Goal: Transaction & Acquisition: Download file/media

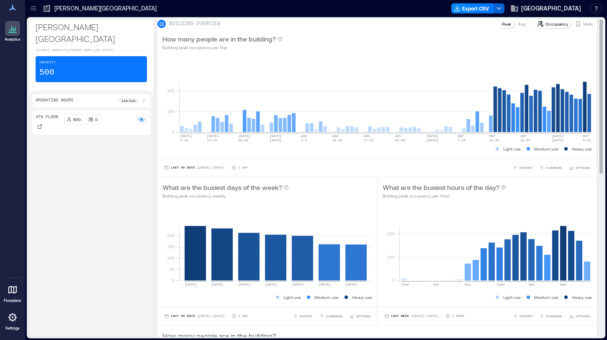
click at [583, 27] on p "Visits" at bounding box center [588, 24] width 10 height 7
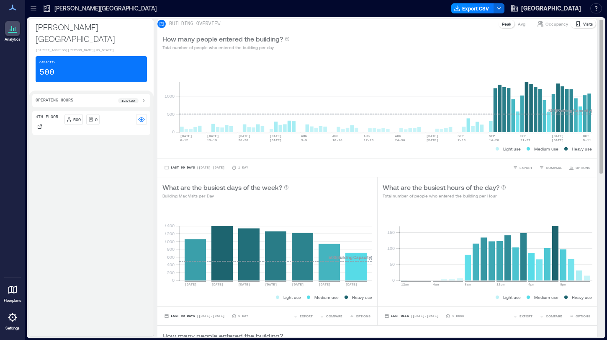
click at [519, 27] on p "Avg" at bounding box center [522, 24] width 8 height 7
click at [506, 27] on p "Peak" at bounding box center [506, 24] width 9 height 7
click at [548, 27] on p "Occupancy" at bounding box center [557, 24] width 23 height 7
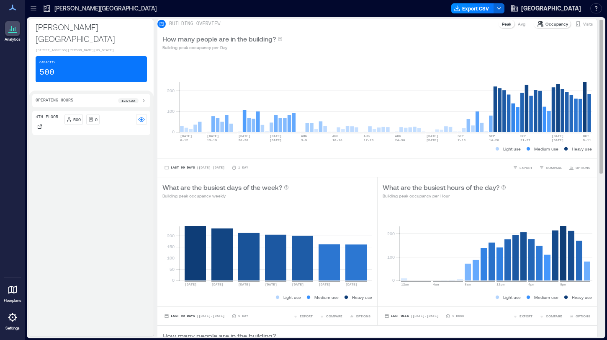
click at [581, 23] on div "BUILDING OVERVIEW Peak Avg Occupancy Visits" at bounding box center [377, 24] width 440 height 10
click at [581, 24] on div "Visits" at bounding box center [584, 24] width 25 height 8
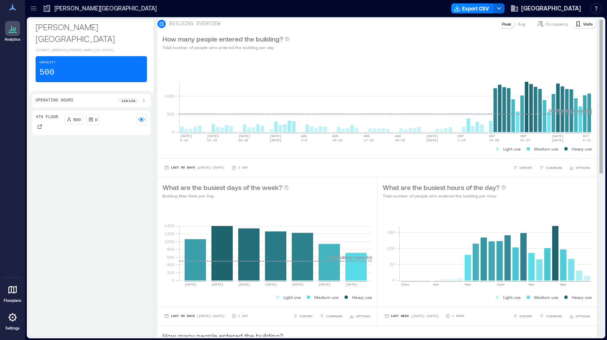
click at [518, 27] on p "Avg" at bounding box center [522, 24] width 8 height 7
click at [502, 27] on p "Peak" at bounding box center [506, 24] width 9 height 7
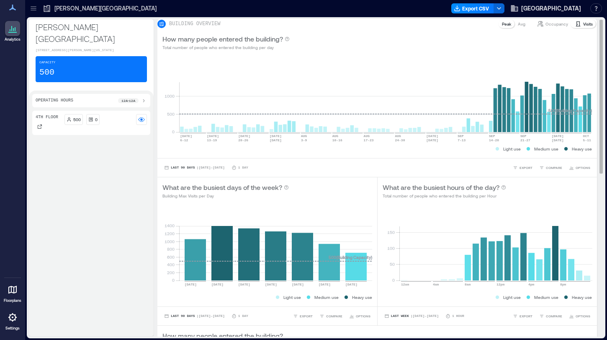
click at [518, 27] on p "Avg" at bounding box center [522, 24] width 8 height 7
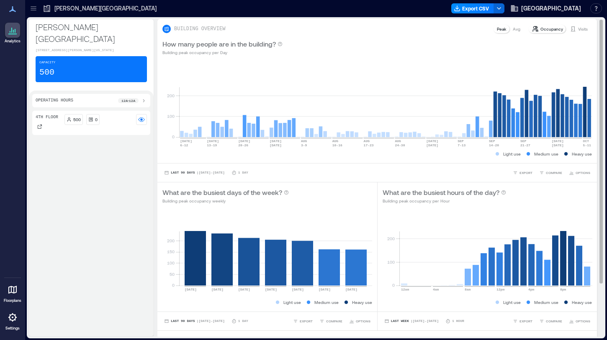
click at [519, 32] on p "Avg" at bounding box center [517, 29] width 8 height 7
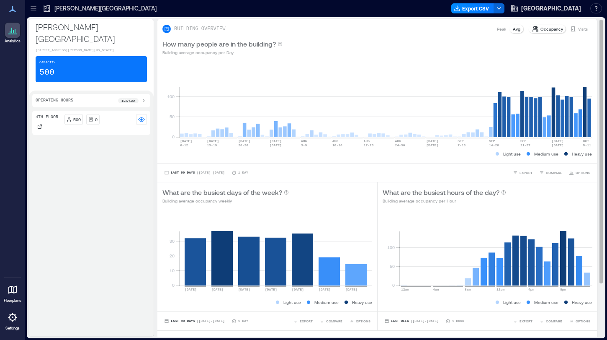
click at [503, 31] on p "Peak" at bounding box center [501, 29] width 9 height 7
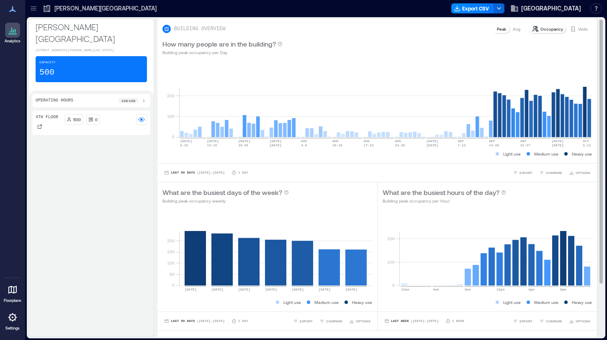
click at [584, 28] on p "Visits" at bounding box center [583, 29] width 10 height 7
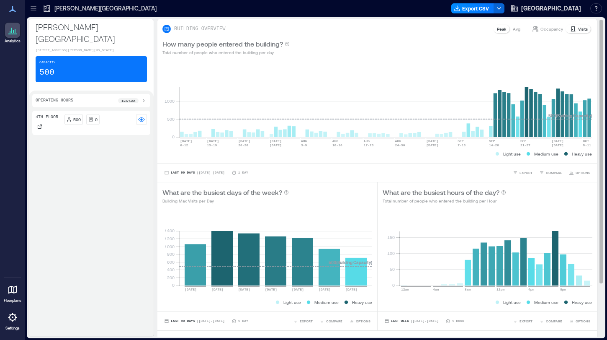
click at [519, 29] on p "Avg" at bounding box center [517, 29] width 8 height 7
click at [502, 30] on p "Peak" at bounding box center [501, 29] width 9 height 7
click at [553, 27] on p "Occupancy" at bounding box center [552, 29] width 23 height 7
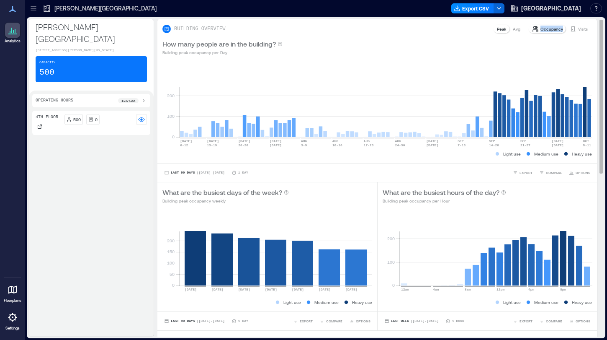
click at [553, 27] on p "Occupancy" at bounding box center [552, 29] width 23 height 7
click at [519, 29] on p "Avg" at bounding box center [517, 29] width 8 height 7
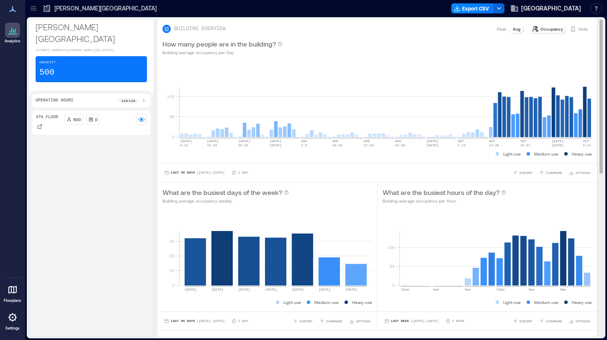
click at [554, 28] on p "Occupancy" at bounding box center [552, 29] width 23 height 7
click at [498, 29] on p "Peak" at bounding box center [501, 29] width 9 height 7
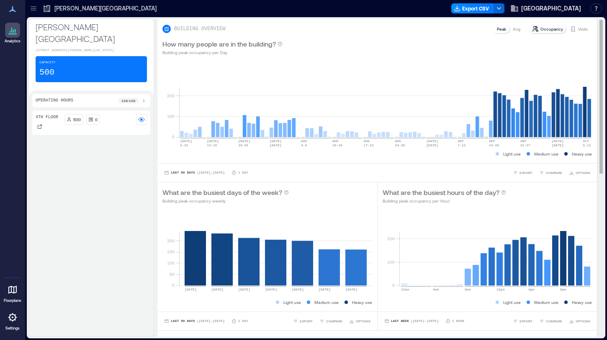
click at [581, 29] on p "Visits" at bounding box center [583, 29] width 10 height 7
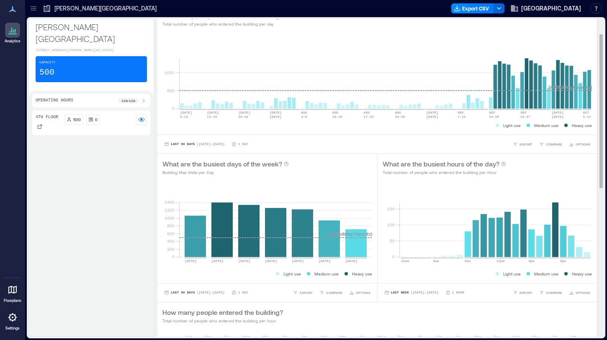
scroll to position [31, 0]
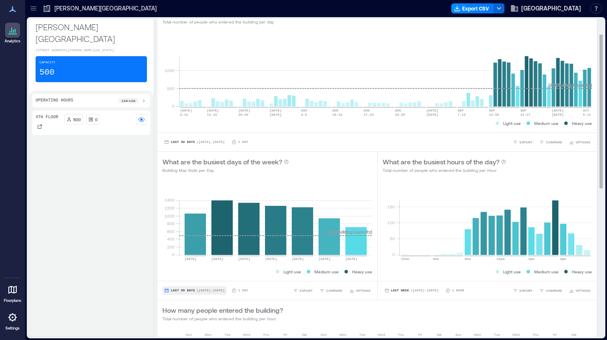
click at [210, 290] on span "| Jul 7 - Oct 6" at bounding box center [211, 290] width 28 height 0
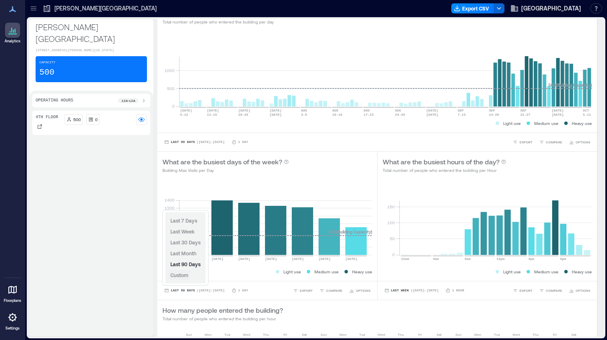
click at [183, 276] on span "Custom" at bounding box center [179, 275] width 18 height 6
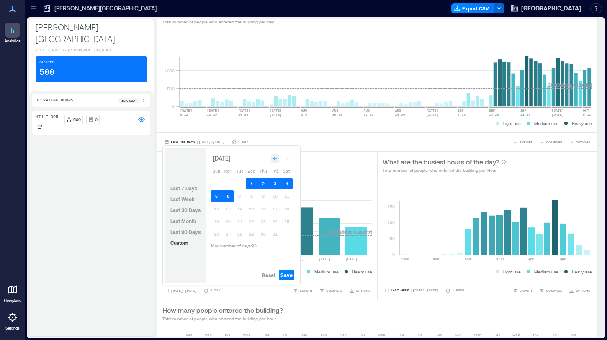
click at [273, 161] on div "Go to previous month" at bounding box center [275, 158] width 8 height 8
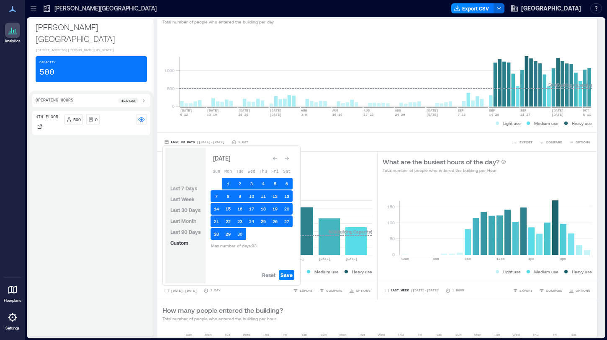
click at [229, 211] on button "15" at bounding box center [228, 209] width 12 height 12
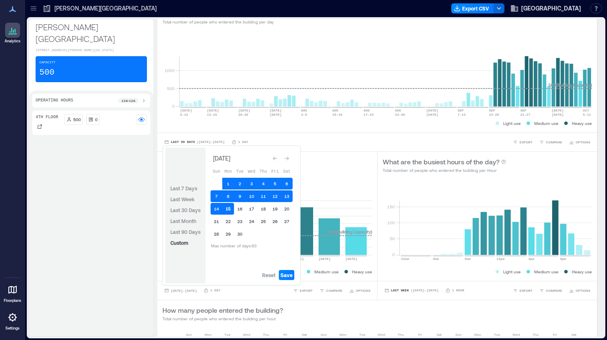
click at [229, 207] on button "15" at bounding box center [228, 209] width 12 height 12
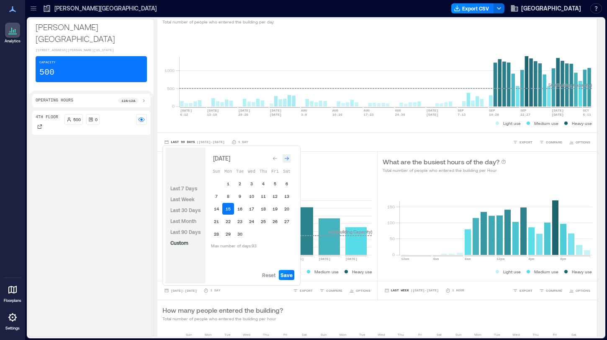
click at [288, 157] on icon "Go to next month" at bounding box center [287, 159] width 4 height 4
click at [218, 197] on button "5" at bounding box center [217, 196] width 12 height 12
click at [286, 274] on span "Save" at bounding box center [287, 274] width 12 height 7
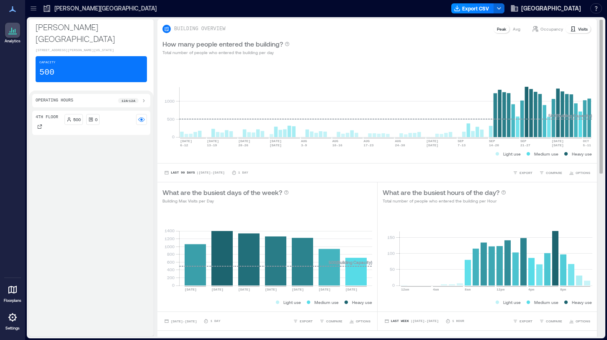
scroll to position [50, 0]
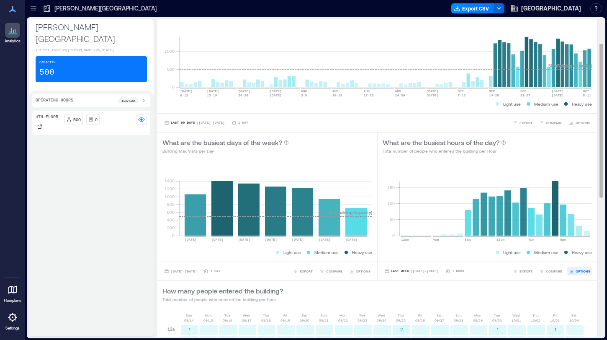
click at [577, 271] on span "OPTIONS" at bounding box center [583, 271] width 15 height 5
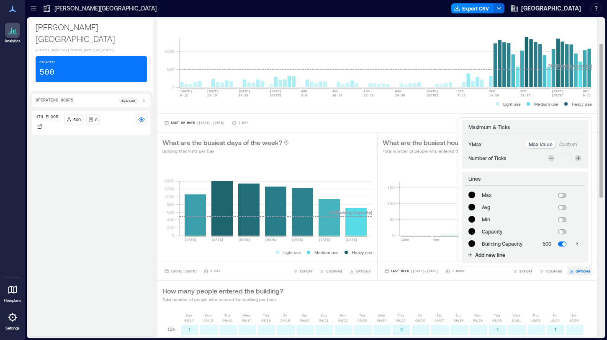
click at [575, 269] on button "OPTIONS" at bounding box center [580, 271] width 25 height 8
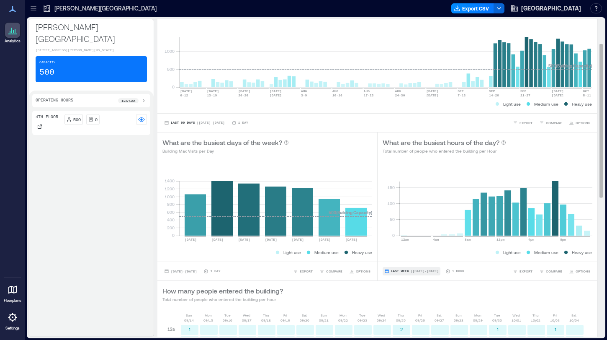
click at [423, 271] on span "| [DATE] - [DATE]" at bounding box center [425, 271] width 28 height 0
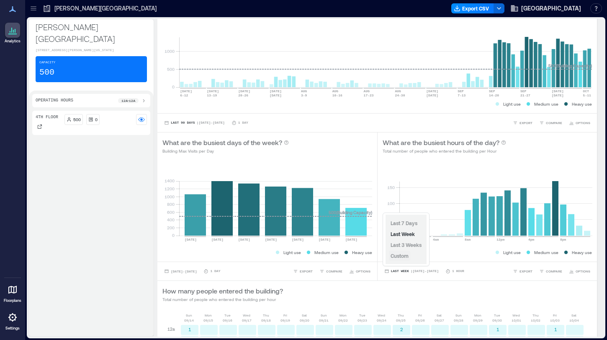
click at [405, 256] on span "Custom" at bounding box center [400, 256] width 18 height 6
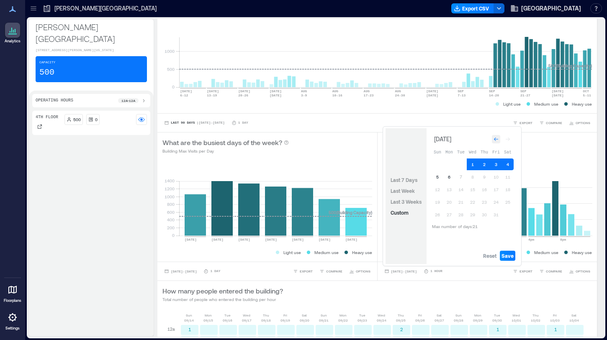
click at [494, 137] on icon "Go to previous month" at bounding box center [496, 139] width 5 height 5
click at [493, 137] on div "Go to previous month" at bounding box center [496, 139] width 8 height 8
click at [511, 134] on div "Go to next month" at bounding box center [508, 137] width 8 height 8
click at [450, 189] on button "15" at bounding box center [450, 189] width 12 height 12
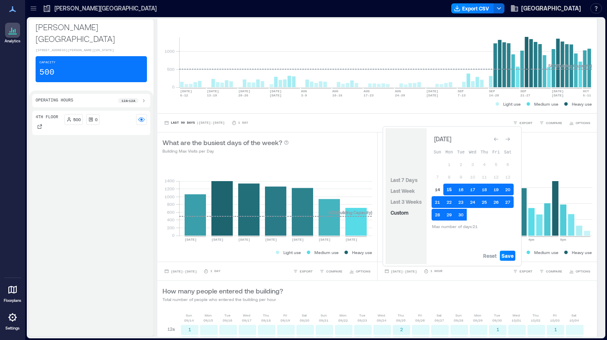
click at [450, 189] on button "15" at bounding box center [450, 189] width 12 height 12
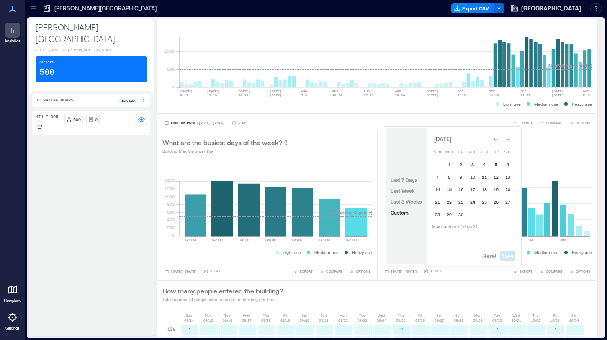
click at [450, 189] on button "15" at bounding box center [450, 189] width 12 height 12
click at [510, 139] on icon "Go to next month" at bounding box center [508, 139] width 5 height 5
click at [439, 177] on button "5" at bounding box center [438, 177] width 12 height 12
click at [511, 255] on span "Save" at bounding box center [508, 255] width 12 height 7
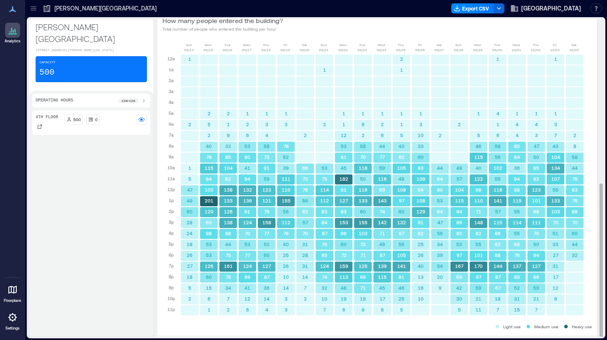
scroll to position [338, 0]
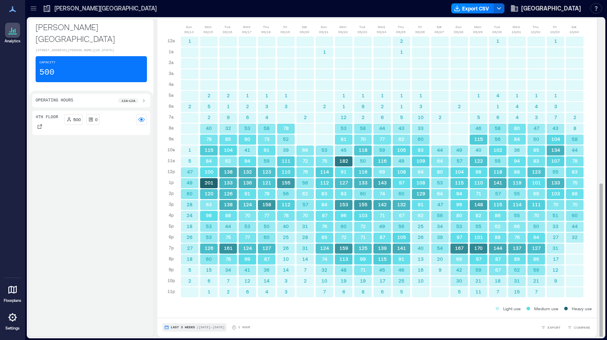
click at [208, 327] on span "| Sep 14 - Oct 4" at bounding box center [211, 327] width 28 height 0
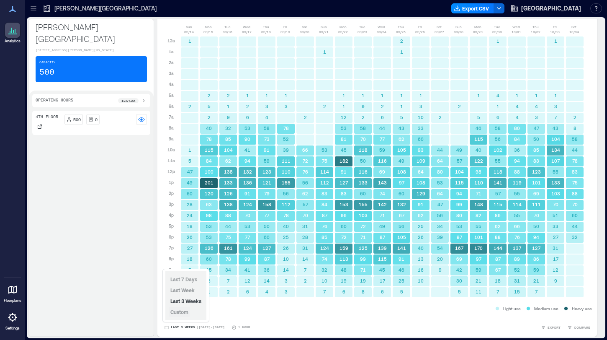
click at [188, 312] on span "Custom" at bounding box center [179, 312] width 18 height 6
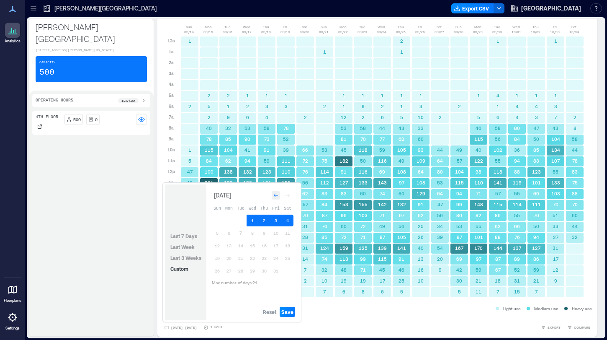
click at [275, 195] on icon "Go to previous month" at bounding box center [276, 195] width 5 height 5
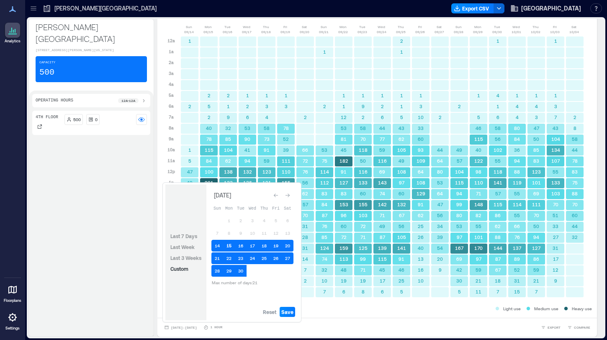
click at [227, 243] on button "15" at bounding box center [229, 246] width 12 height 12
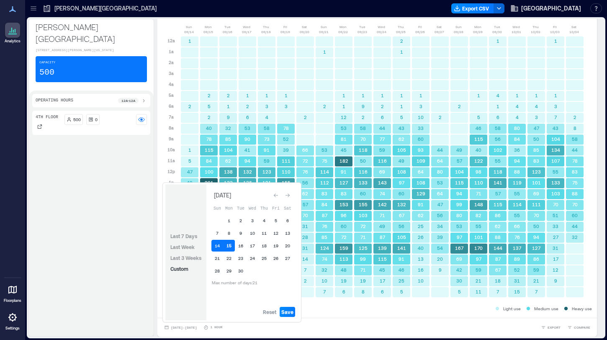
click at [231, 244] on button "15" at bounding box center [229, 246] width 12 height 12
click at [292, 195] on div "Go to next month" at bounding box center [288, 195] width 8 height 8
click at [218, 235] on button "5" at bounding box center [218, 233] width 12 height 12
click at [289, 312] on span "Save" at bounding box center [287, 311] width 12 height 7
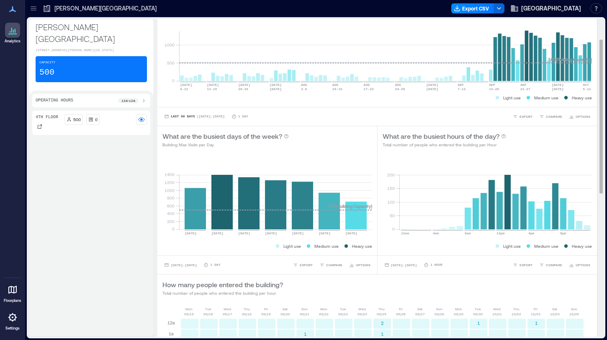
scroll to position [64, 0]
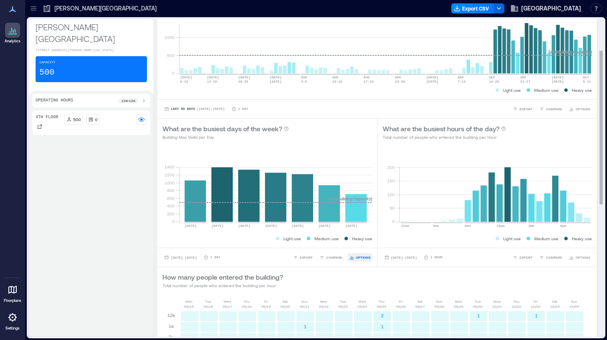
click at [364, 258] on span "OPTIONS" at bounding box center [363, 257] width 15 height 5
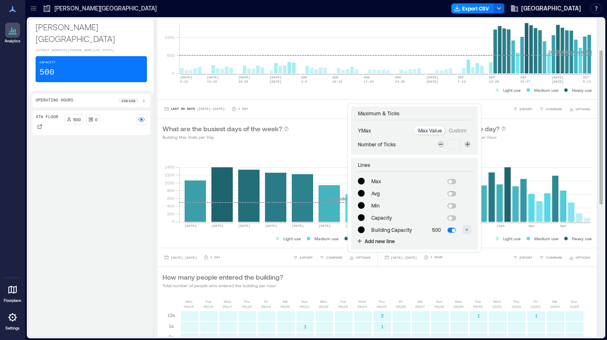
click at [469, 230] on icon "button" at bounding box center [467, 229] width 5 height 5
type input "*******"
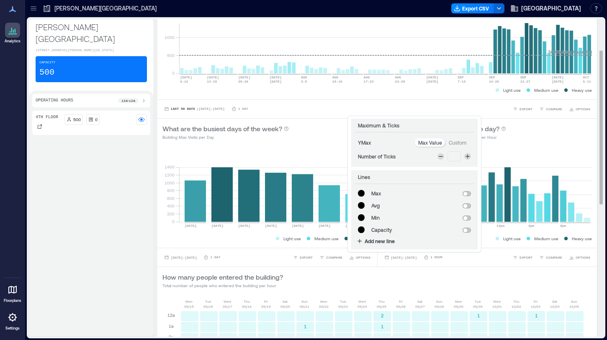
click at [440, 282] on div "How many people entered the building? Total number of people who entered the bu…" at bounding box center [378, 280] width 430 height 17
click at [424, 287] on div "How many people entered the building? Total number of people who entered the bu…" at bounding box center [378, 280] width 430 height 17
click at [408, 107] on div "Last 90 Days | Jul 7 - Oct 6 1 Day EXPORT COMPARE OPTIONS" at bounding box center [378, 109] width 430 height 8
type input "*******"
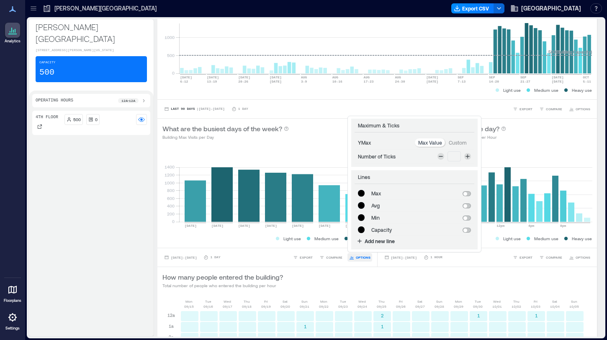
type input "*******"
click at [329, 284] on div "How many people entered the building? Total number of people who entered the bu…" at bounding box center [378, 280] width 430 height 17
click at [364, 268] on div "How many people entered the building? Total number of people who entered the bu…" at bounding box center [377, 280] width 440 height 27
click at [413, 114] on div "Last 90 Days | Jul 7 - Oct 6 1 Day EXPORT COMPARE OPTIONS" at bounding box center [377, 108] width 440 height 19
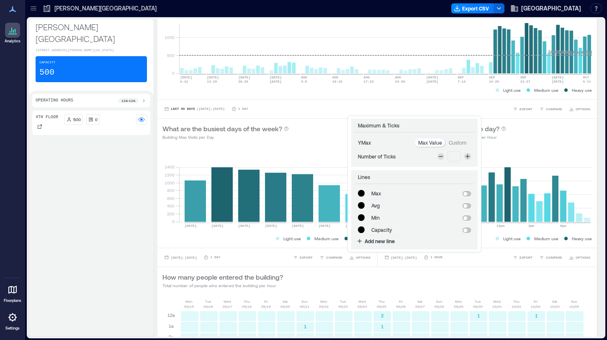
click at [377, 102] on div "Last 90 Days | Jul 7 - Oct 6 1 Day EXPORT COMPARE OPTIONS" at bounding box center [377, 108] width 440 height 19
click at [295, 120] on div "What are the busiest days of the week? Building Max Visits per Day" at bounding box center [267, 132] width 220 height 27
click at [289, 139] on p "Building Max Visits per Day" at bounding box center [226, 137] width 127 height 7
click at [359, 258] on span "OPTIONS" at bounding box center [363, 257] width 15 height 5
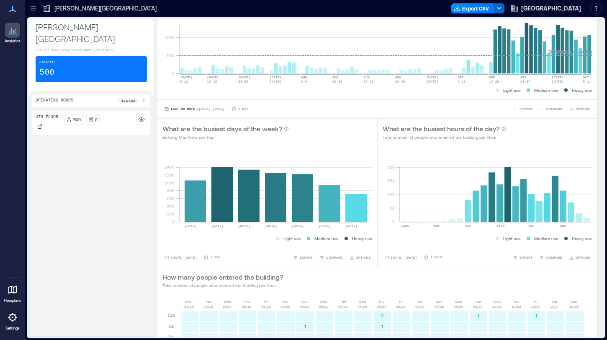
scroll to position [0, 0]
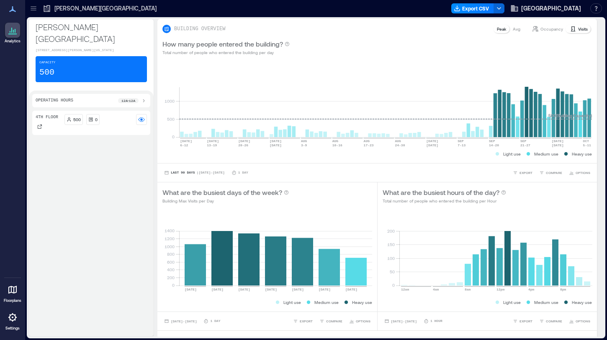
click at [519, 29] on p "Avg" at bounding box center [517, 29] width 8 height 7
click at [503, 29] on p "Peak" at bounding box center [501, 29] width 9 height 7
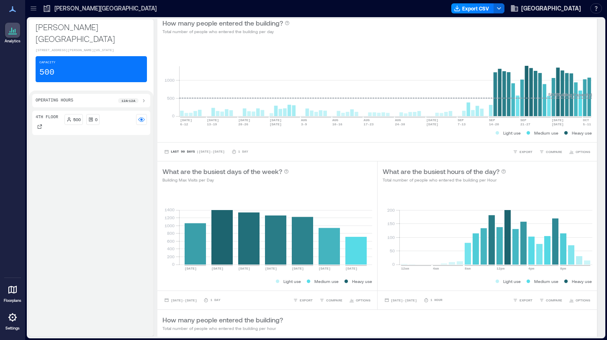
scroll to position [31, 0]
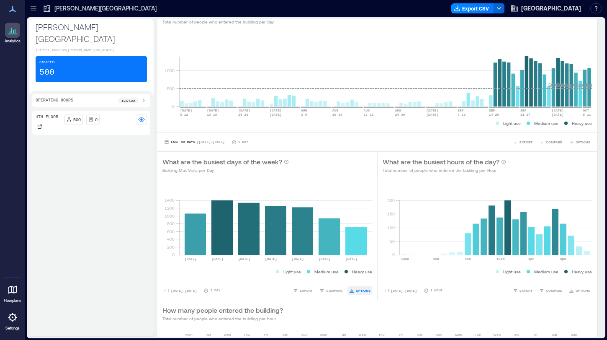
click at [367, 290] on span "OPTIONS" at bounding box center [363, 290] width 15 height 5
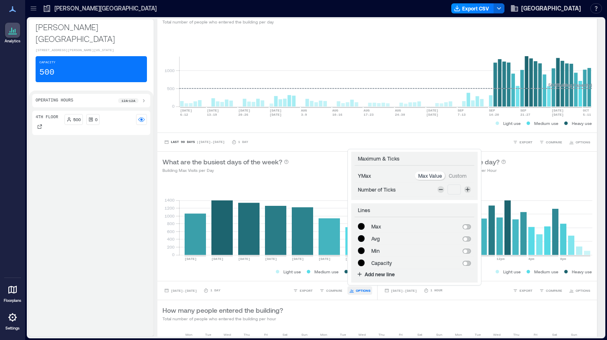
click at [366, 289] on span "OPTIONS" at bounding box center [363, 290] width 15 height 5
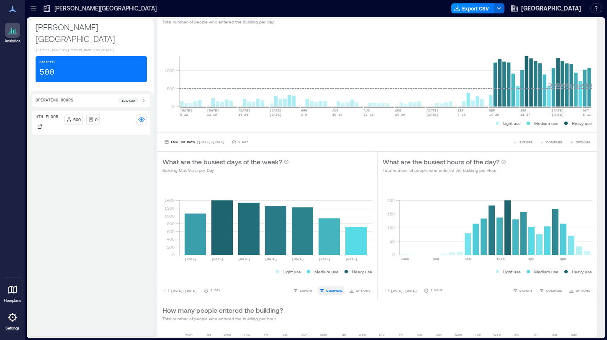
click at [334, 288] on span "COMPARE" at bounding box center [334, 290] width 16 height 5
click at [304, 292] on span "EXPORT" at bounding box center [306, 290] width 13 height 5
click at [310, 268] on span "IMAGE" at bounding box center [309, 268] width 11 height 5
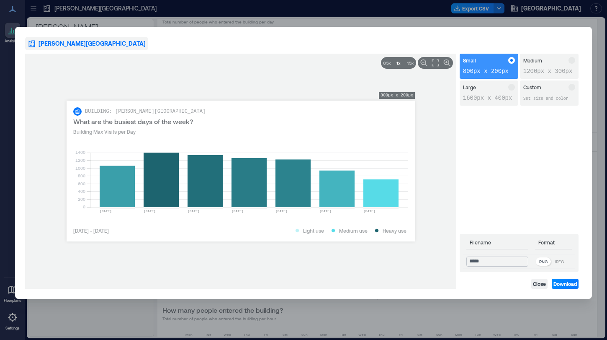
click at [513, 263] on input "*****" at bounding box center [498, 261] width 62 height 10
type input "**********"
click at [387, 63] on icon at bounding box center [387, 63] width 8 height 8
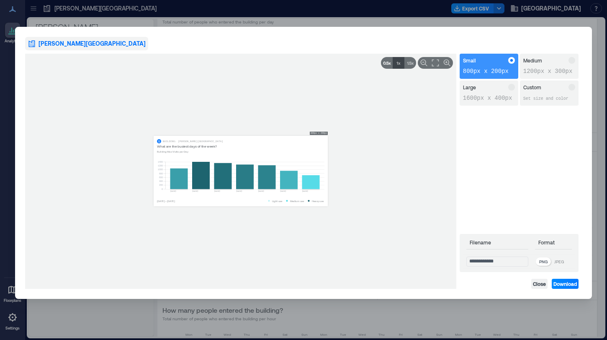
click at [397, 64] on icon at bounding box center [399, 63] width 8 height 8
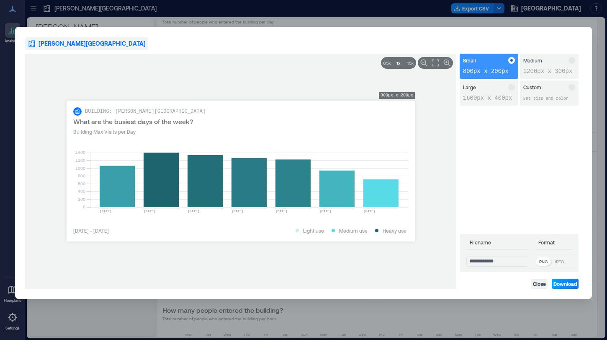
click at [564, 285] on span "Download" at bounding box center [565, 283] width 23 height 7
click at [539, 288] on button "Close" at bounding box center [540, 284] width 16 height 10
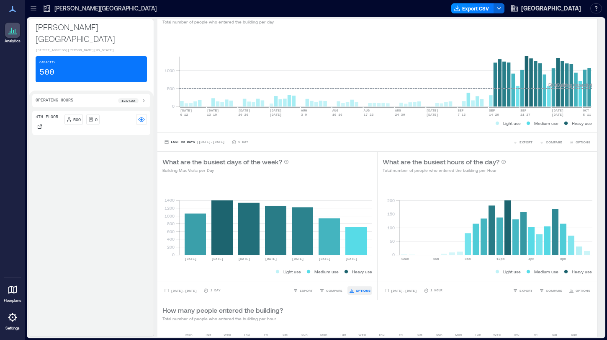
click at [354, 290] on button "OPTIONS" at bounding box center [360, 290] width 25 height 8
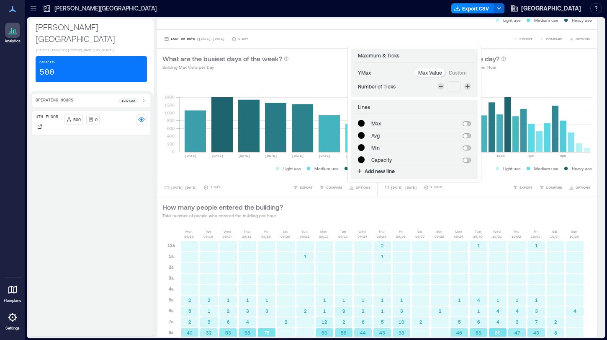
scroll to position [103, 0]
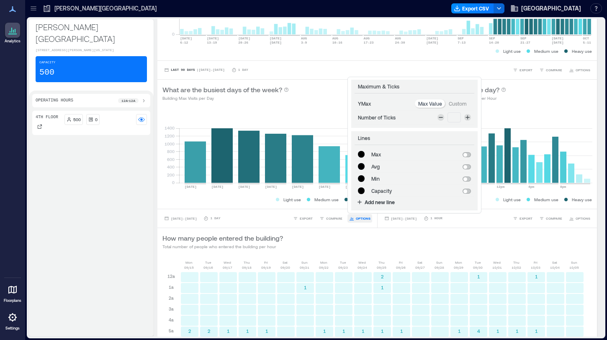
click at [361, 216] on span "OPTIONS" at bounding box center [363, 218] width 15 height 5
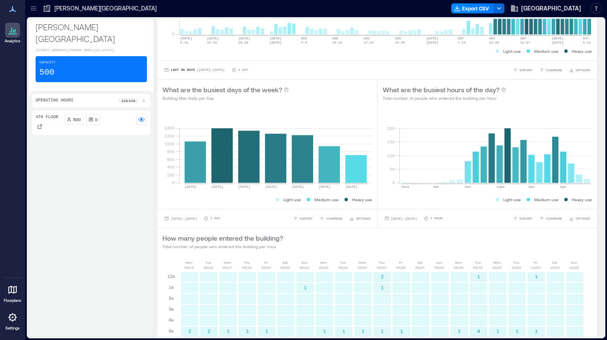
click at [220, 216] on p "1 Day" at bounding box center [215, 218] width 10 height 5
click at [220, 219] on div "Sep 15, 2025 - Oct 5, 2025 1 Day" at bounding box center [192, 218] width 58 height 8
click at [209, 219] on icon at bounding box center [206, 218] width 5 height 5
click at [582, 216] on span "OPTIONS" at bounding box center [583, 218] width 15 height 5
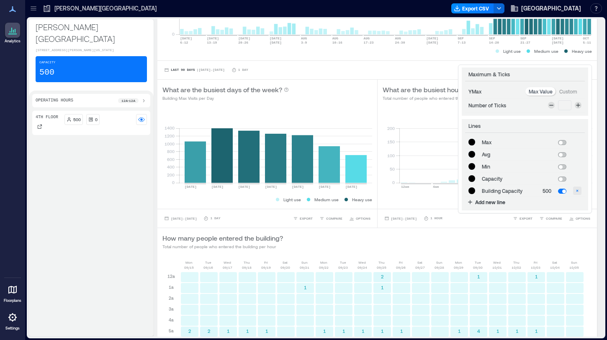
click at [578, 191] on icon "button" at bounding box center [577, 190] width 5 height 5
type input "*******"
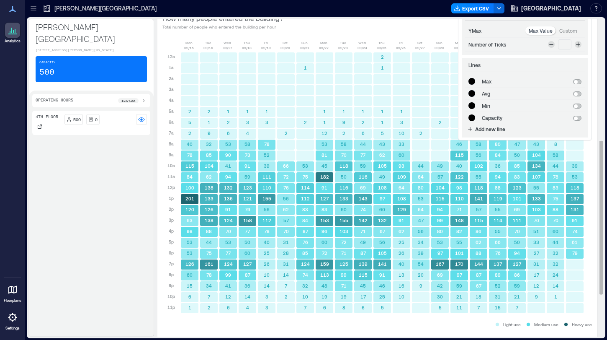
scroll to position [119, 0]
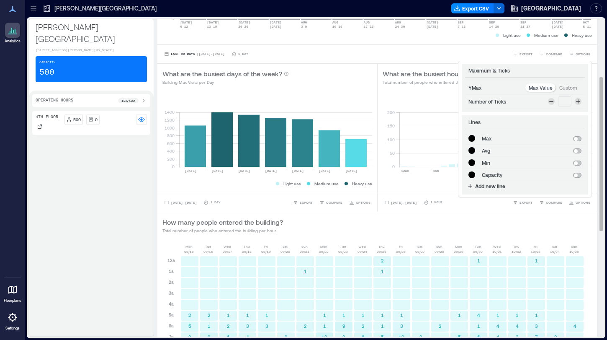
click at [423, 222] on div "How many people entered the building? Total number of people who entered the bu…" at bounding box center [378, 225] width 430 height 17
click at [524, 218] on div "How many people entered the building? Total number of people who entered the bu…" at bounding box center [378, 225] width 430 height 17
click at [456, 57] on div "Last 90 Days | Jul 7 - Oct 6 1 Day EXPORT COMPARE OPTIONS" at bounding box center [378, 54] width 430 height 8
click at [583, 202] on span "OPTIONS" at bounding box center [583, 202] width 15 height 5
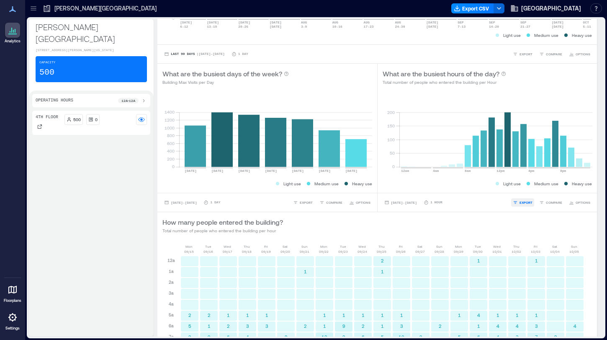
click at [529, 203] on span "EXPORT" at bounding box center [526, 202] width 13 height 5
click at [525, 178] on span "IMAGE" at bounding box center [529, 180] width 11 height 5
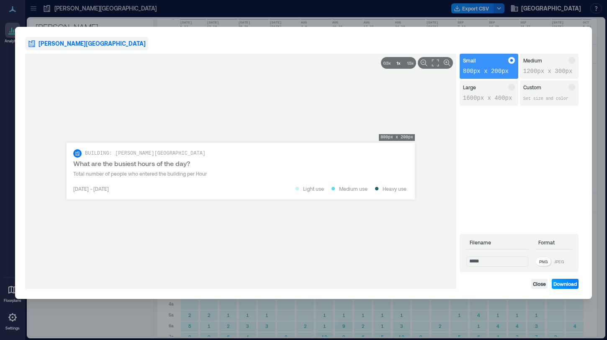
click at [564, 284] on span "Download" at bounding box center [565, 283] width 23 height 7
click at [542, 283] on span "Close" at bounding box center [539, 283] width 13 height 7
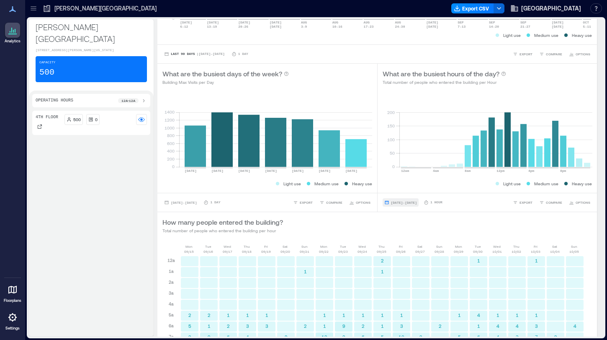
click at [417, 203] on span "Sep 15, 2025 - Oct 5, 2025" at bounding box center [404, 203] width 26 height 4
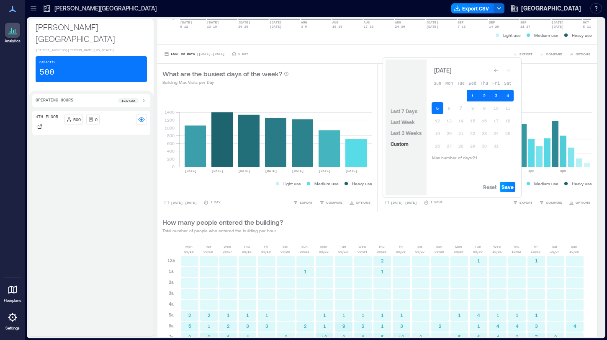
click at [510, 187] on span "Save" at bounding box center [508, 186] width 12 height 7
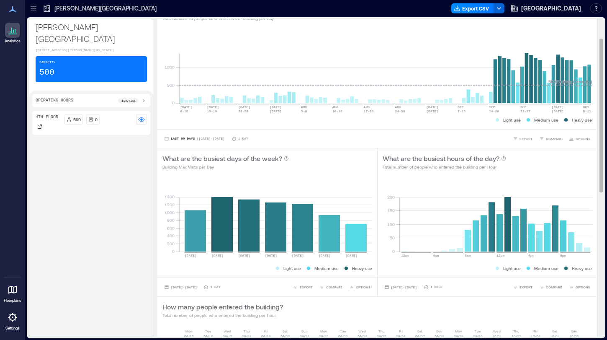
scroll to position [39, 0]
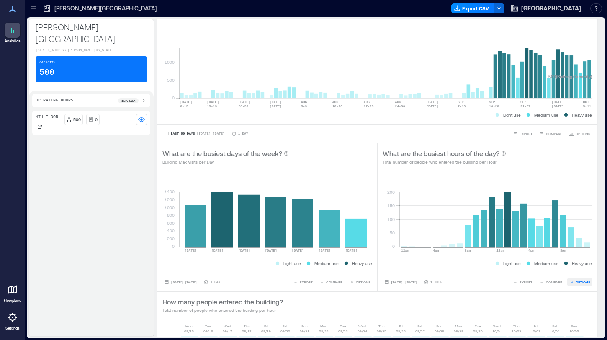
click at [582, 284] on span "OPTIONS" at bounding box center [583, 281] width 15 height 5
click at [563, 297] on div "How many people entered the building? Total number of people who entered the bu…" at bounding box center [378, 305] width 430 height 17
click at [525, 280] on span "EXPORT" at bounding box center [526, 281] width 13 height 5
click at [527, 257] on span "IMAGE" at bounding box center [529, 259] width 11 height 5
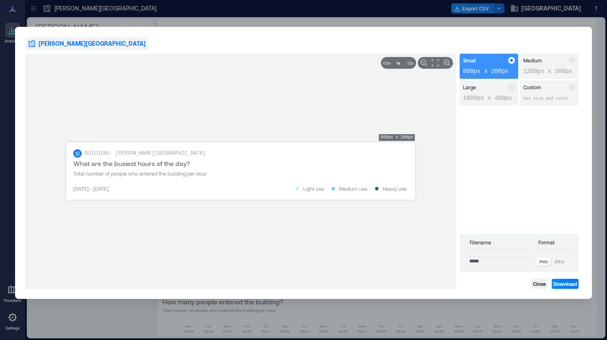
click at [537, 75] on p "1200px x 300px" at bounding box center [550, 71] width 52 height 8
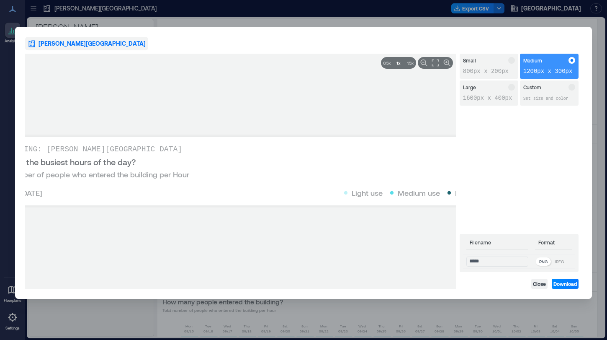
click at [490, 95] on p "1600px x 400px" at bounding box center [489, 98] width 52 height 8
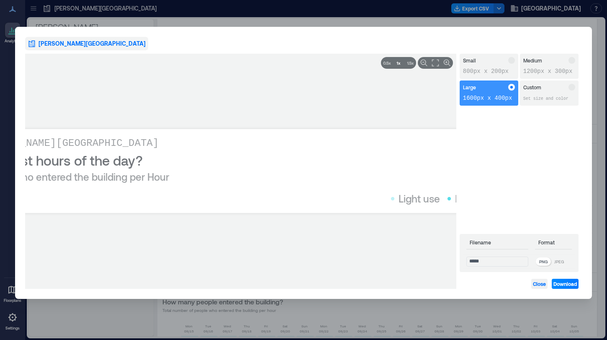
click at [538, 287] on button "Close" at bounding box center [540, 284] width 16 height 10
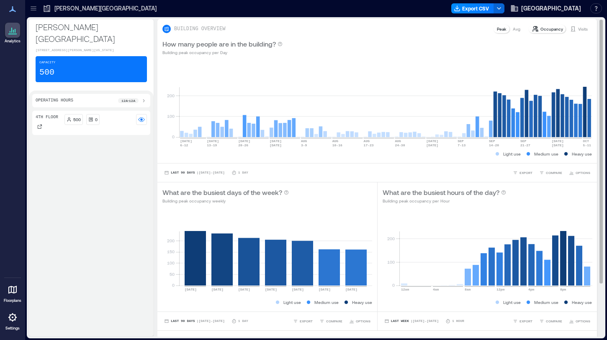
click at [519, 31] on p "Avg" at bounding box center [517, 29] width 8 height 7
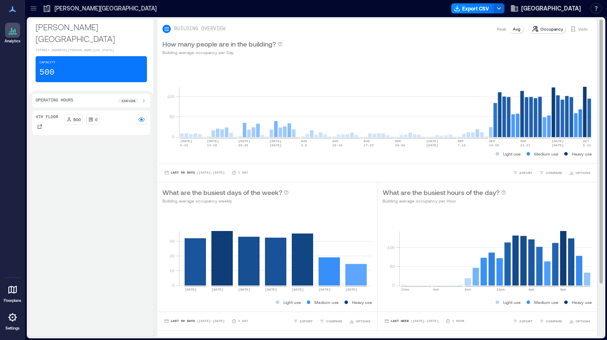
click at [579, 28] on p "Visits" at bounding box center [583, 29] width 10 height 7
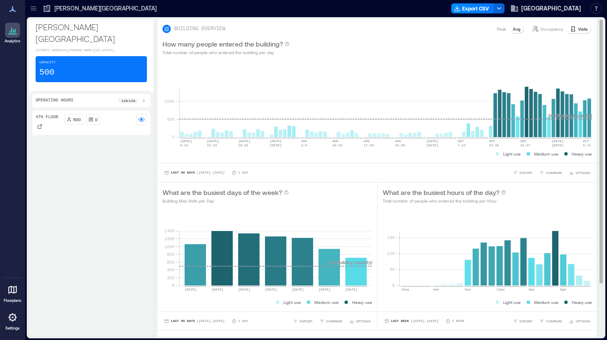
click at [501, 31] on p "Peak" at bounding box center [501, 29] width 9 height 7
click at [514, 31] on p "Avg" at bounding box center [517, 29] width 8 height 7
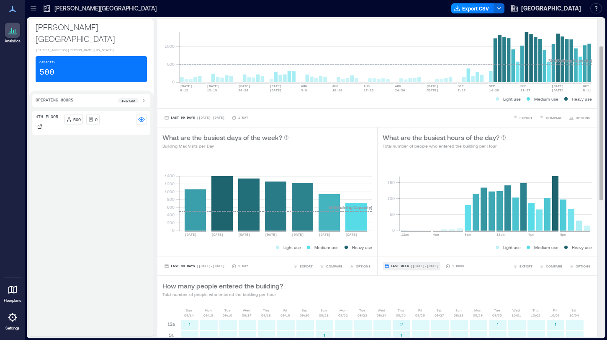
click at [427, 266] on span "| [DATE] - [DATE]" at bounding box center [425, 266] width 28 height 0
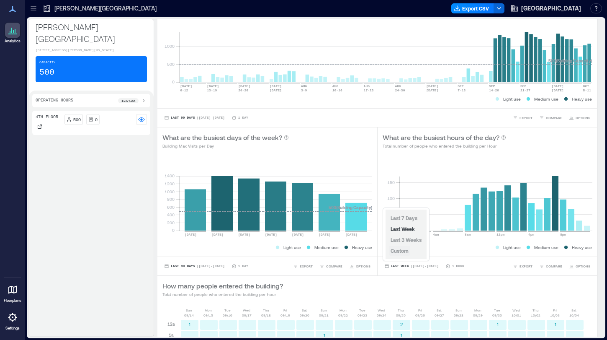
click at [407, 249] on span "Custom" at bounding box center [400, 251] width 18 height 6
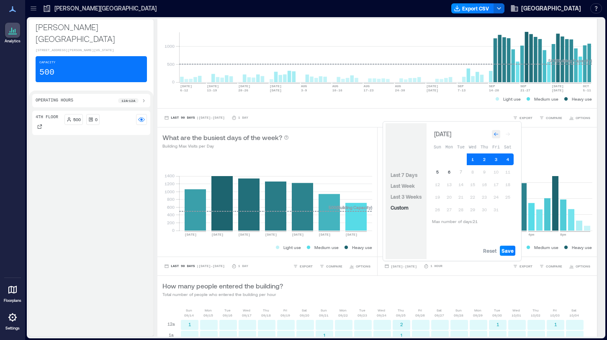
click at [494, 133] on icon "Go to previous month" at bounding box center [496, 134] width 5 height 5
click at [449, 182] on button "15" at bounding box center [450, 184] width 12 height 12
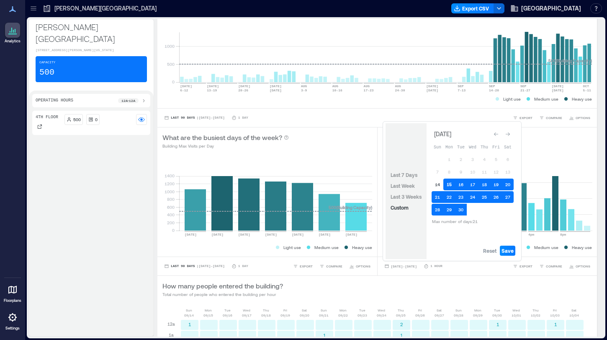
click at [450, 186] on button "15" at bounding box center [450, 184] width 12 height 12
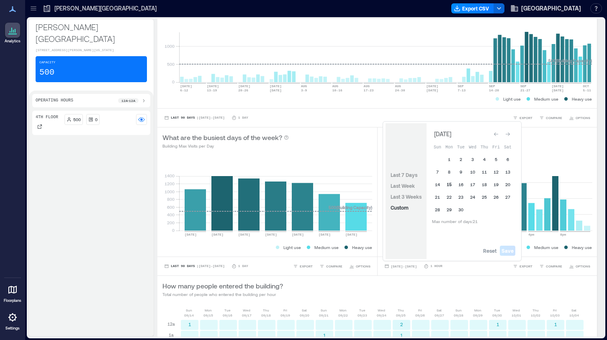
click at [449, 185] on button "15" at bounding box center [450, 184] width 12 height 12
click at [509, 134] on icon "Go to next month" at bounding box center [508, 134] width 5 height 5
click at [437, 175] on button "5" at bounding box center [438, 172] width 12 height 12
click at [510, 251] on span "Save" at bounding box center [508, 250] width 12 height 7
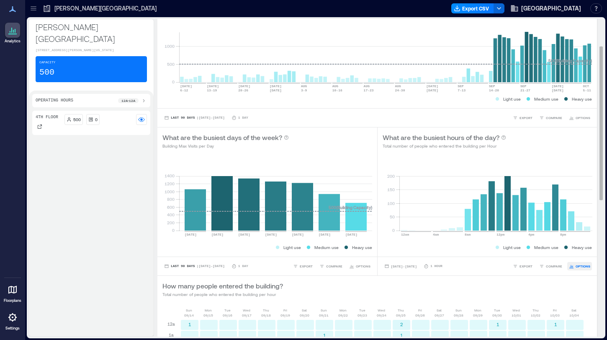
click at [585, 264] on span "OPTIONS" at bounding box center [583, 265] width 15 height 5
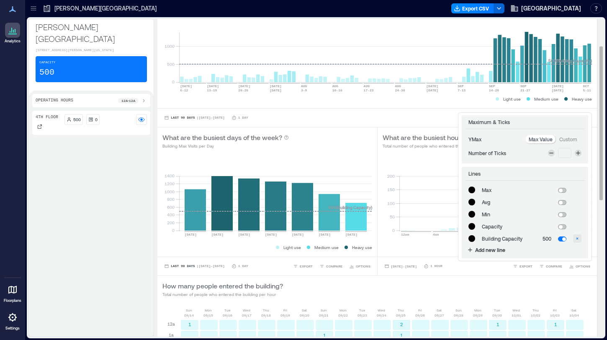
click at [578, 239] on icon "button" at bounding box center [578, 238] width 2 height 2
type input "*******"
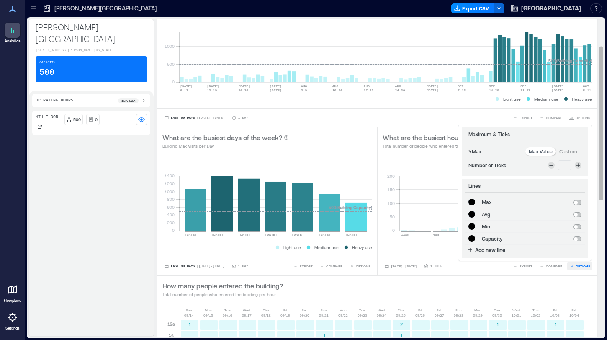
click at [578, 267] on span "OPTIONS" at bounding box center [583, 265] width 15 height 5
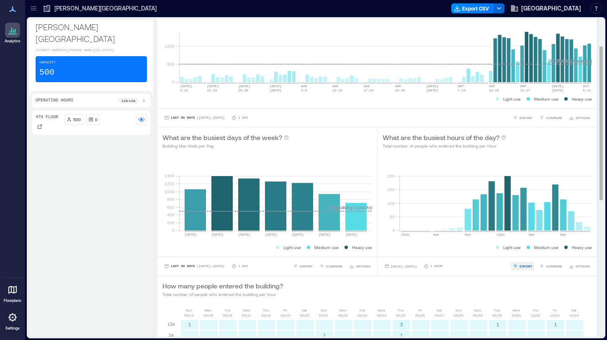
click at [528, 267] on span "EXPORT" at bounding box center [526, 265] width 13 height 5
click at [529, 242] on span "IMAGE" at bounding box center [529, 243] width 11 height 5
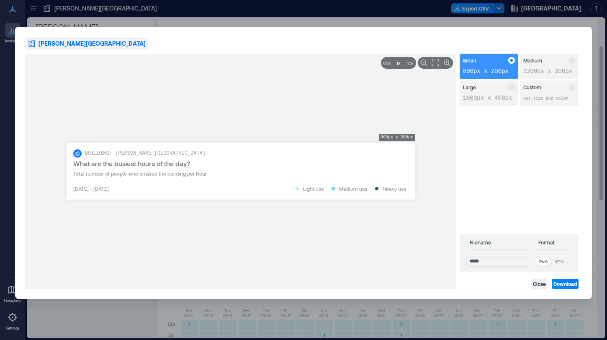
click at [546, 68] on p "1200px x 300px" at bounding box center [550, 71] width 52 height 8
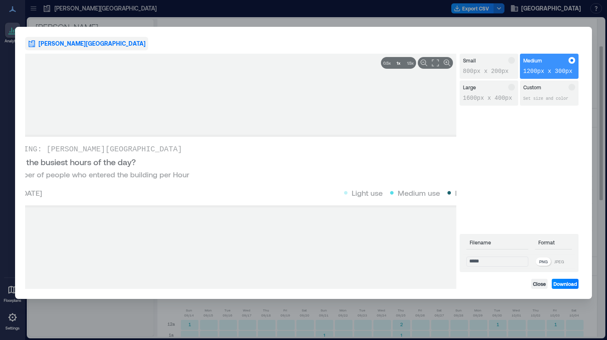
click at [500, 95] on p "1600px x 400px" at bounding box center [489, 98] width 52 height 8
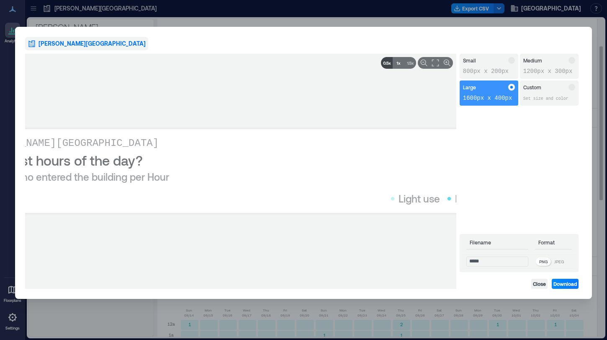
click at [388, 63] on icon at bounding box center [387, 63] width 8 height 8
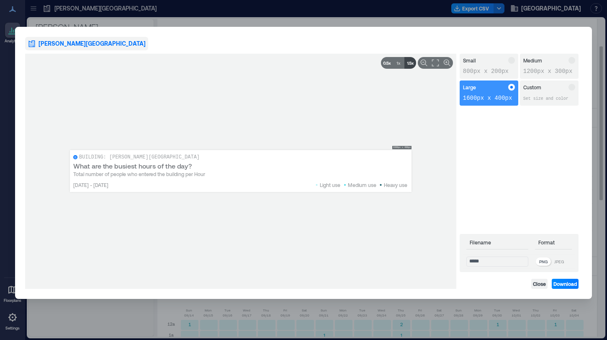
click at [415, 62] on span at bounding box center [411, 63] width 12 height 12
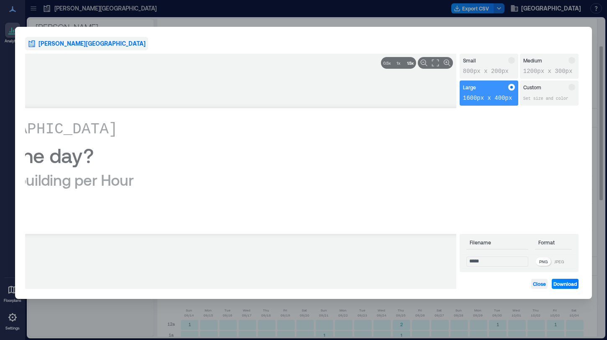
click at [543, 284] on span "Close" at bounding box center [539, 283] width 13 height 7
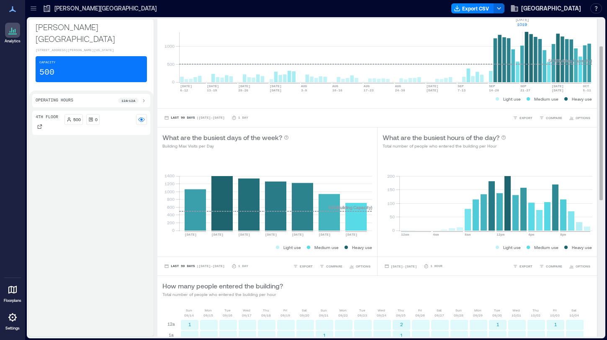
scroll to position [0, 0]
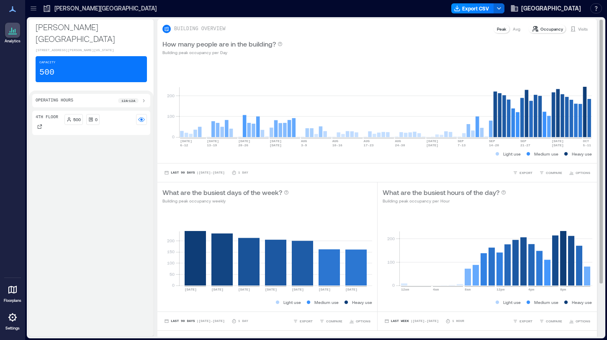
click at [582, 28] on p "Visits" at bounding box center [583, 29] width 10 height 7
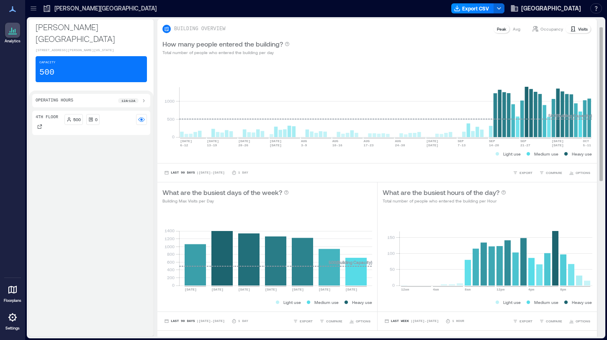
scroll to position [54, 0]
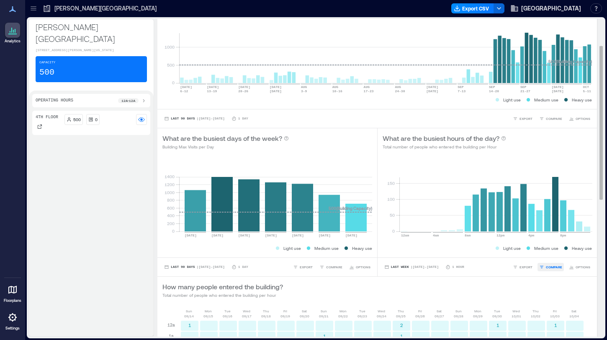
click at [560, 266] on span "COMPARE" at bounding box center [554, 266] width 16 height 5
click at [525, 266] on span "EXPORT" at bounding box center [526, 266] width 13 height 5
click at [526, 243] on span "IMAGE" at bounding box center [529, 244] width 11 height 5
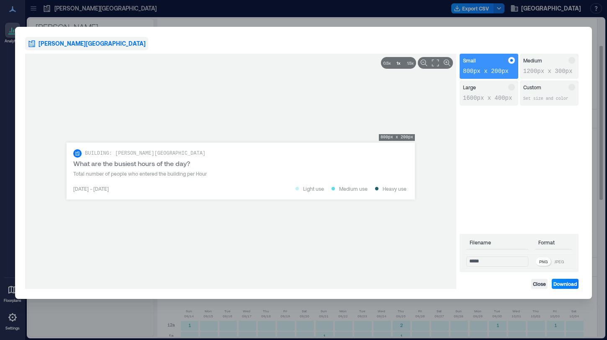
click at [564, 262] on p "JPEG" at bounding box center [560, 261] width 10 height 7
click at [547, 262] on p "PNG" at bounding box center [544, 261] width 8 height 7
click at [508, 267] on td "*****" at bounding box center [497, 261] width 69 height 14
click at [505, 261] on input "*****" at bounding box center [498, 261] width 62 height 10
click at [540, 283] on span "Close" at bounding box center [539, 283] width 13 height 7
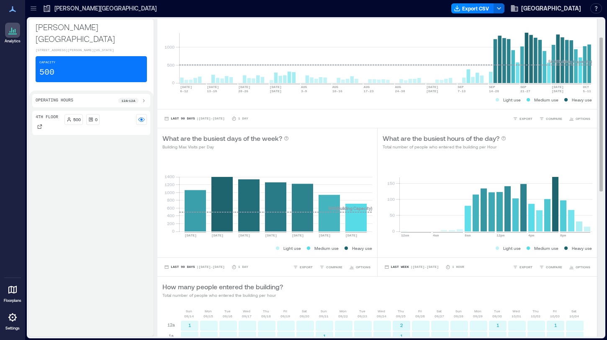
scroll to position [0, 0]
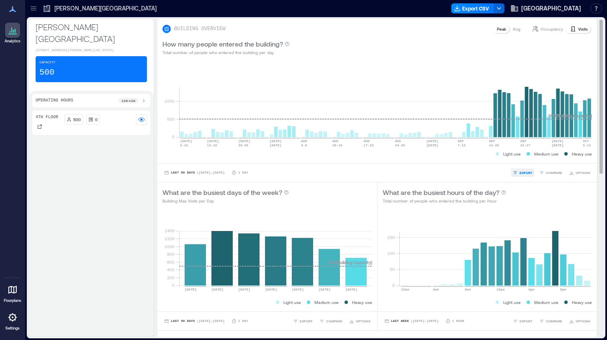
click at [525, 173] on span "EXPORT" at bounding box center [526, 172] width 13 height 5
click at [527, 149] on span "IMAGE" at bounding box center [529, 150] width 11 height 5
click at [578, 173] on span "OPTIONS" at bounding box center [583, 172] width 15 height 5
click at [281, 168] on div "**********" at bounding box center [377, 172] width 440 height 19
click at [206, 169] on button "Last 90 Days | Jul 7 - Oct 6" at bounding box center [195, 172] width 64 height 8
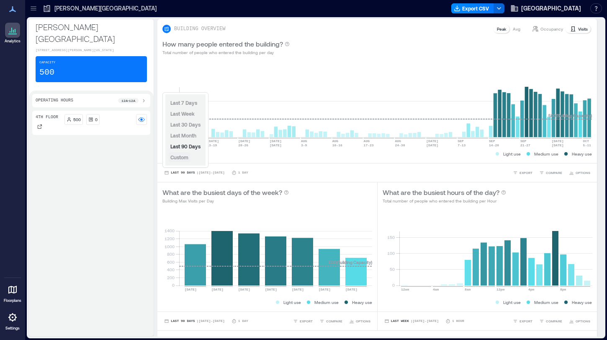
click at [187, 160] on span "Custom" at bounding box center [179, 157] width 18 height 7
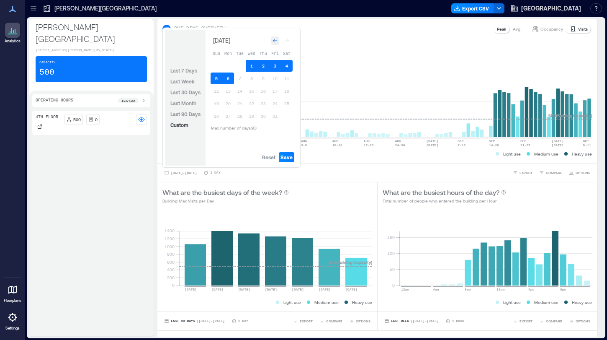
click at [274, 39] on icon "Go to previous month" at bounding box center [275, 40] width 5 height 5
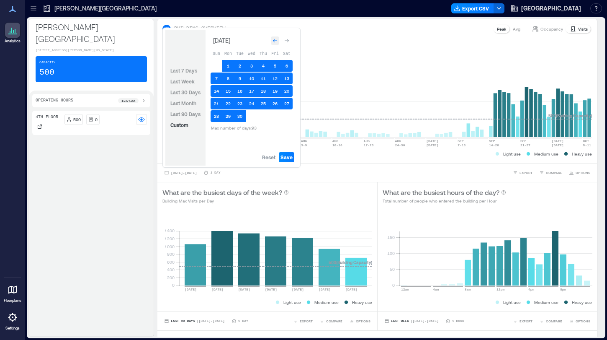
click at [275, 42] on icon "Go to previous month" at bounding box center [275, 40] width 5 height 5
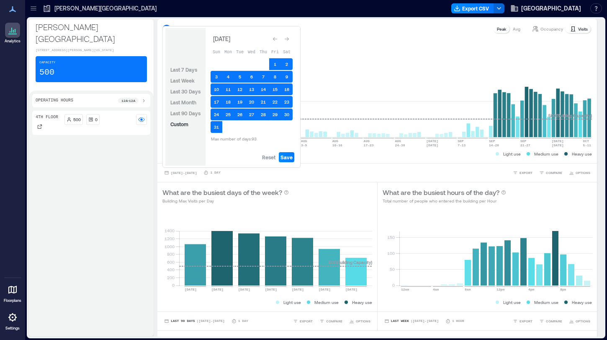
click at [270, 38] on button "Go to previous month" at bounding box center [275, 39] width 12 height 12
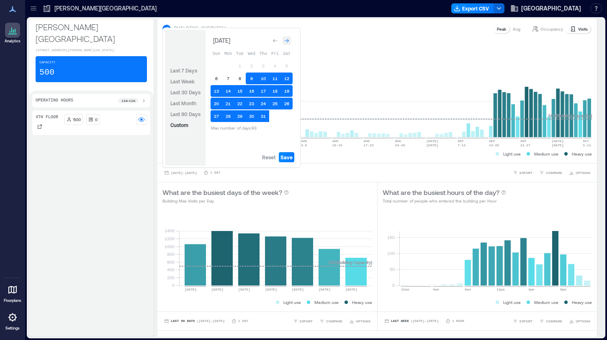
click at [290, 39] on div "Go to next month" at bounding box center [287, 40] width 8 height 8
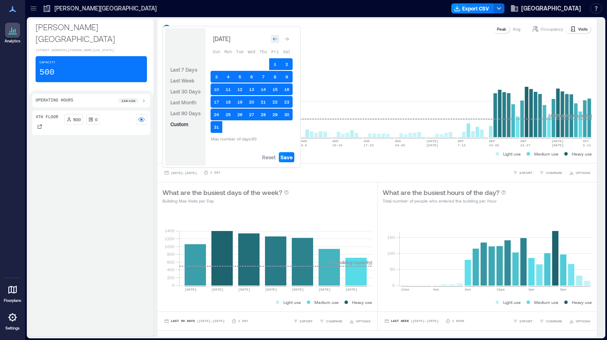
click at [275, 37] on icon "Go to previous month" at bounding box center [275, 38] width 5 height 5
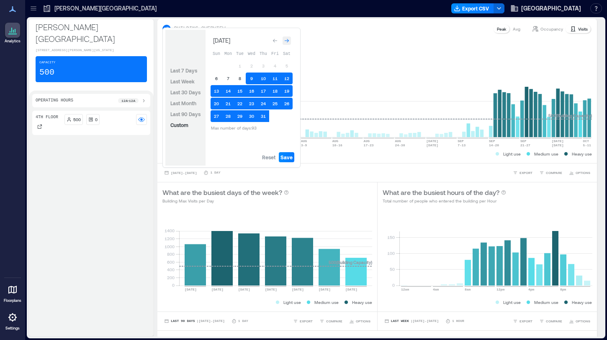
click at [287, 37] on div "Go to next month" at bounding box center [287, 40] width 8 height 8
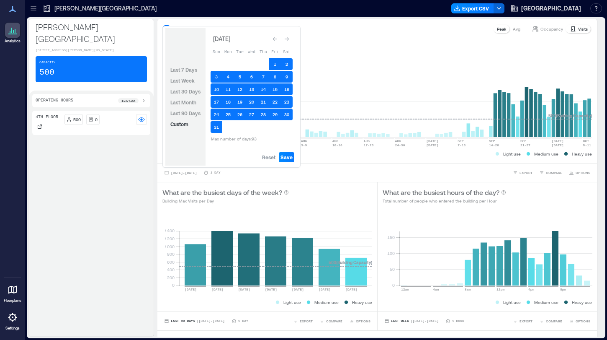
click at [287, 37] on icon "Go to next month" at bounding box center [286, 38] width 5 height 5
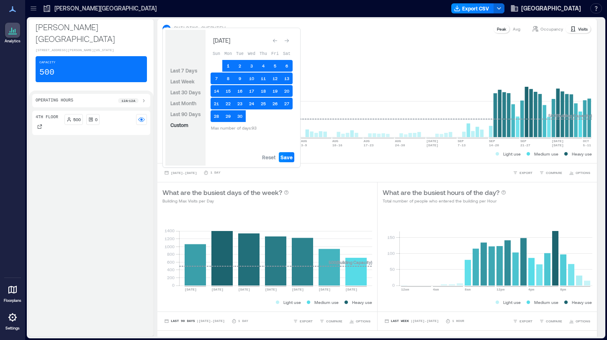
click at [228, 66] on button "1" at bounding box center [228, 66] width 12 height 12
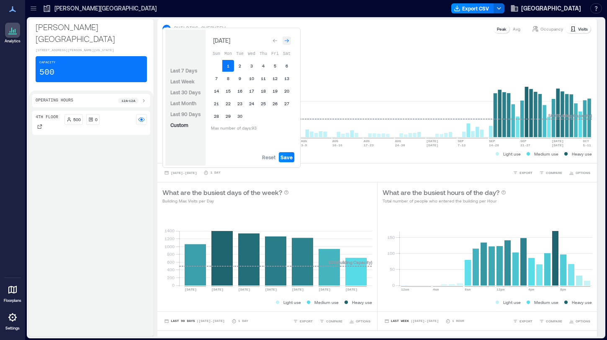
click at [289, 40] on icon "Go to next month" at bounding box center [287, 41] width 4 height 4
click at [218, 79] on button "5" at bounding box center [217, 78] width 12 height 12
click at [287, 157] on span "Save" at bounding box center [287, 157] width 12 height 7
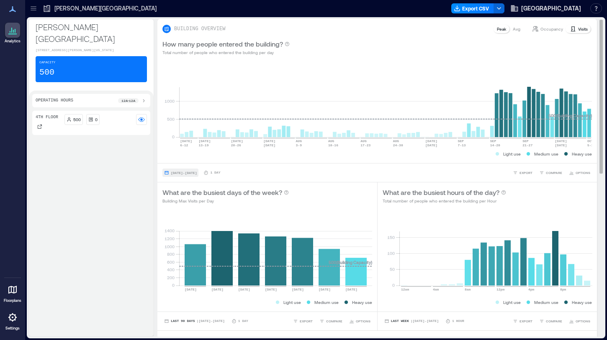
click at [194, 175] on span "[DATE] - [DATE]" at bounding box center [184, 172] width 26 height 5
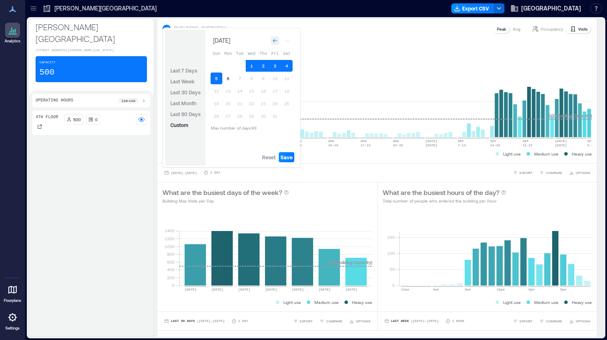
click at [274, 41] on icon "Go to previous month" at bounding box center [275, 41] width 4 height 4
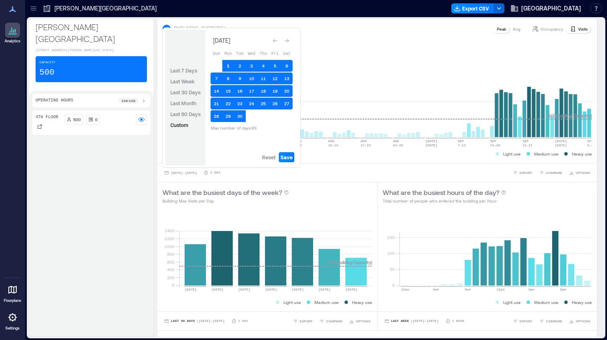
click at [227, 68] on button "1" at bounding box center [228, 66] width 12 height 12
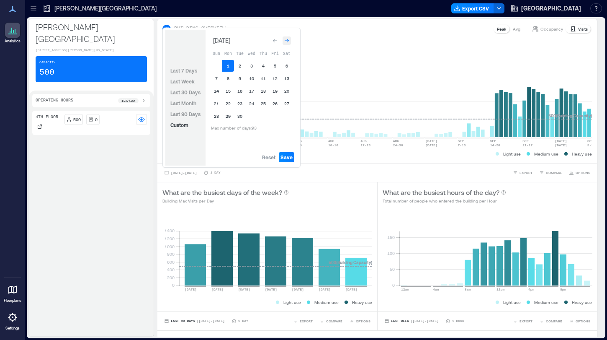
click at [288, 41] on icon "Go to next month" at bounding box center [287, 41] width 4 height 4
click at [229, 77] on button "6" at bounding box center [228, 78] width 12 height 12
click at [217, 79] on button "5" at bounding box center [217, 78] width 12 height 12
click at [287, 157] on span "Save" at bounding box center [287, 157] width 12 height 7
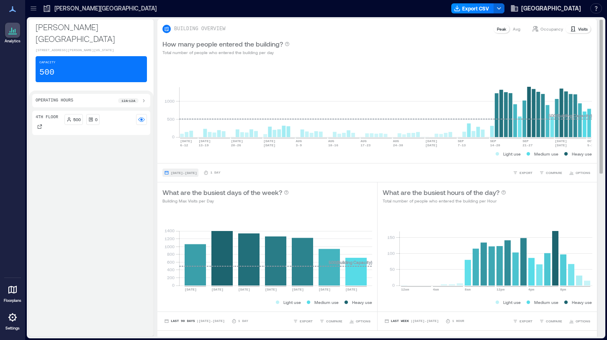
click at [197, 173] on span "Jul 9, 2025 - Oct 5, 2025" at bounding box center [184, 173] width 26 height 4
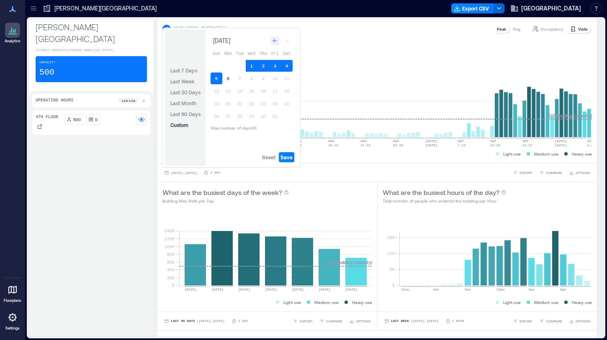
click at [274, 40] on icon "Go to previous month" at bounding box center [275, 41] width 4 height 4
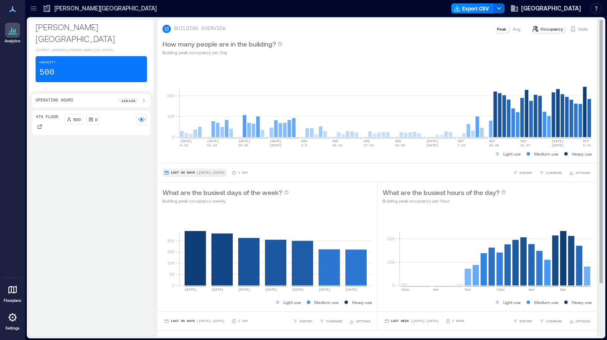
click at [215, 173] on span "| [DATE] - [DATE]" at bounding box center [211, 173] width 28 height 0
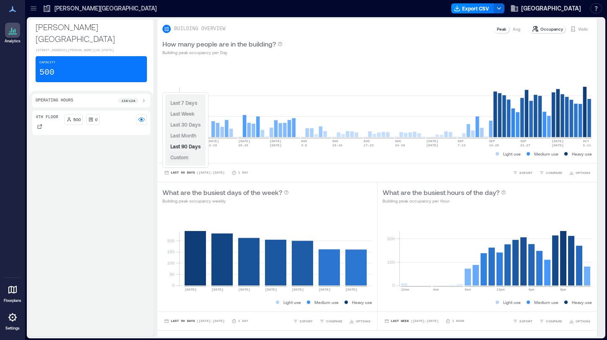
click at [188, 157] on span "Custom" at bounding box center [179, 157] width 18 height 6
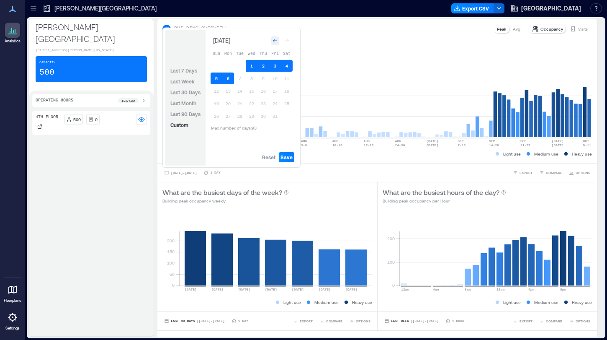
click at [274, 40] on icon "Go to previous month" at bounding box center [275, 41] width 4 height 4
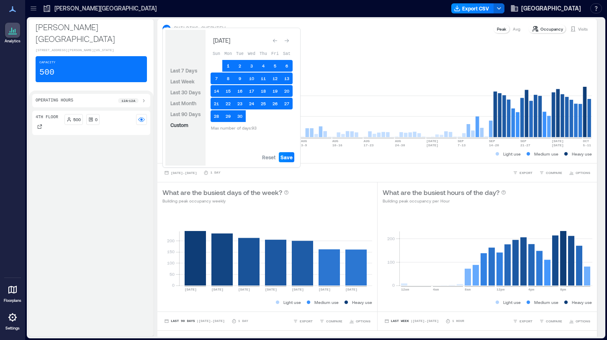
click at [228, 63] on button "1" at bounding box center [228, 66] width 12 height 12
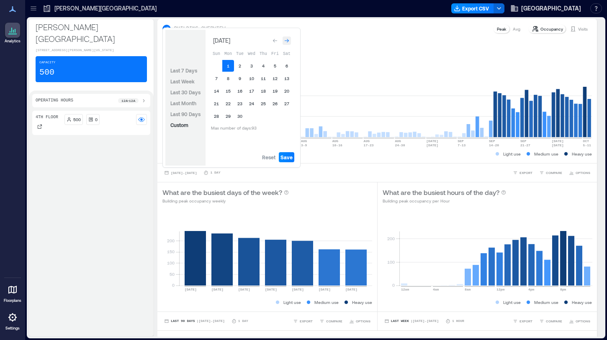
click at [288, 40] on icon "Go to next month" at bounding box center [287, 41] width 4 height 4
click at [216, 79] on button "5" at bounding box center [217, 78] width 12 height 12
click at [286, 154] on span "Save" at bounding box center [287, 157] width 12 height 7
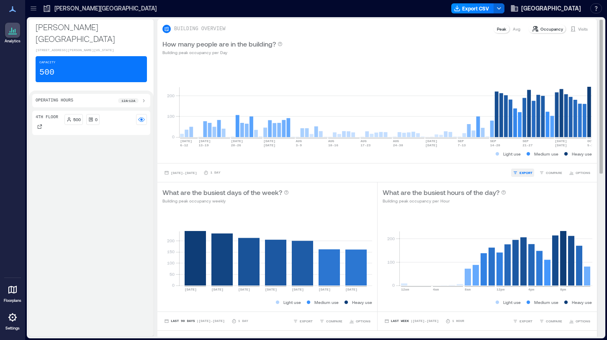
click at [527, 174] on span "EXPORT" at bounding box center [526, 172] width 13 height 5
click at [523, 150] on button "IMAGE" at bounding box center [526, 150] width 21 height 8
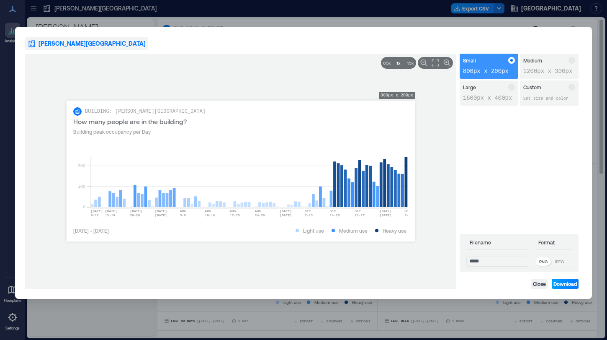
click at [570, 284] on span "Download" at bounding box center [565, 283] width 23 height 7
click at [541, 285] on span "Close" at bounding box center [539, 283] width 13 height 7
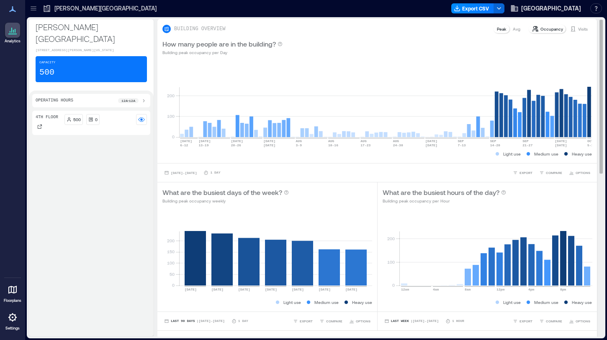
click at [582, 28] on p "Visits" at bounding box center [583, 29] width 10 height 7
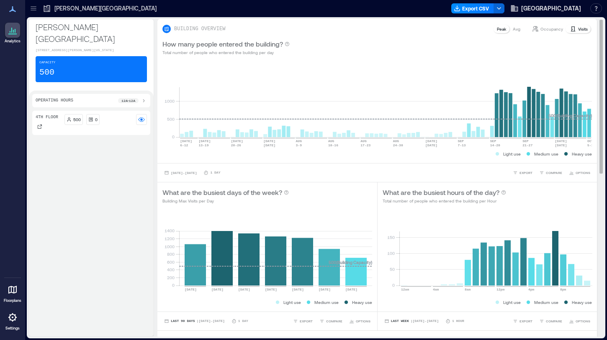
click at [549, 28] on p "Occupancy" at bounding box center [552, 29] width 23 height 7
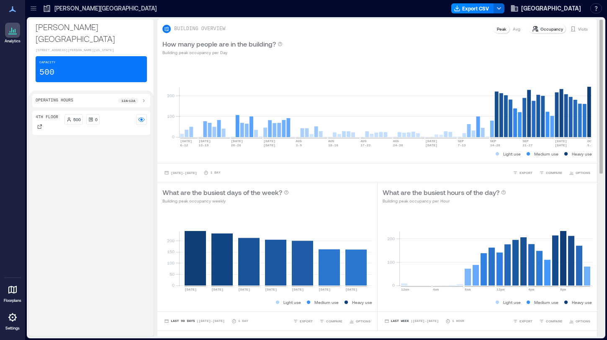
click at [581, 31] on p "Visits" at bounding box center [583, 29] width 10 height 7
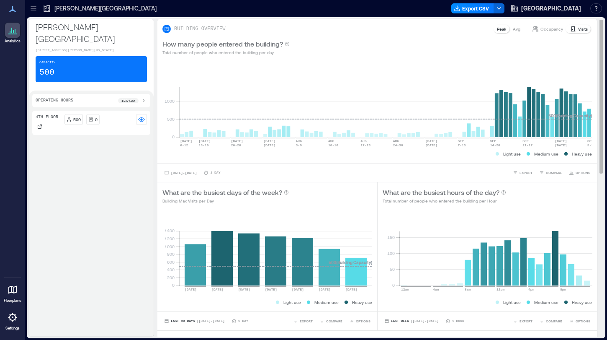
click at [552, 26] on p "Occupancy" at bounding box center [552, 29] width 23 height 7
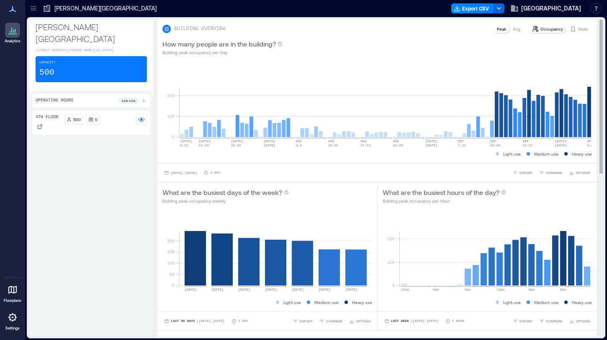
click at [521, 30] on p "Avg" at bounding box center [517, 29] width 8 height 7
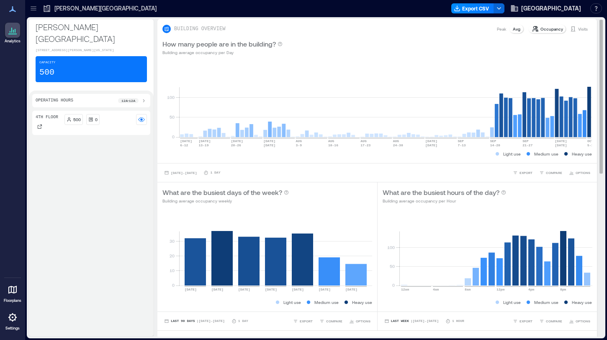
click at [503, 30] on p "Peak" at bounding box center [501, 29] width 9 height 7
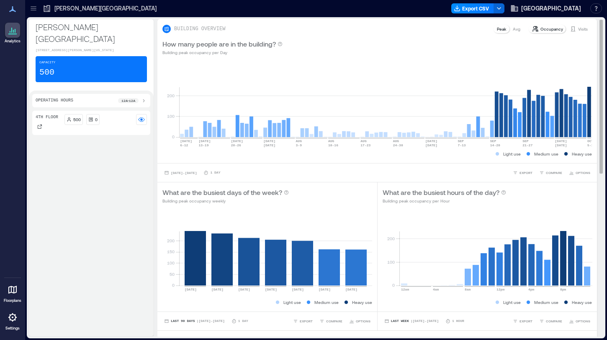
click at [513, 31] on div "Avg" at bounding box center [517, 29] width 14 height 8
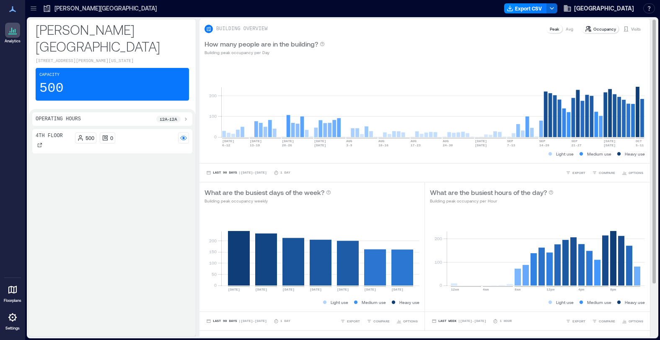
click at [571, 31] on p "Avg" at bounding box center [569, 29] width 8 height 7
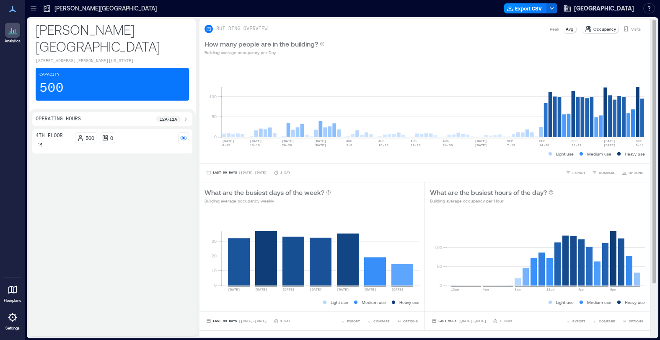
click at [554, 30] on p "Peak" at bounding box center [554, 29] width 9 height 7
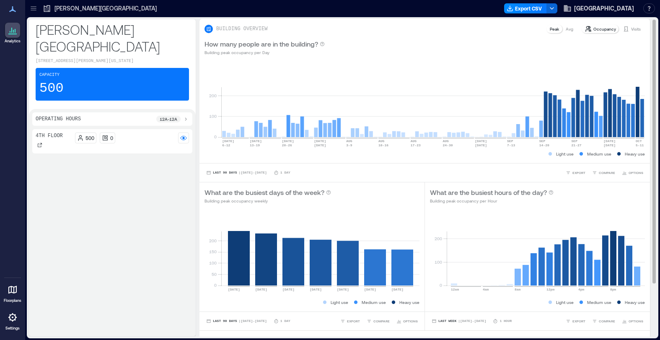
click at [568, 31] on p "Avg" at bounding box center [569, 29] width 8 height 7
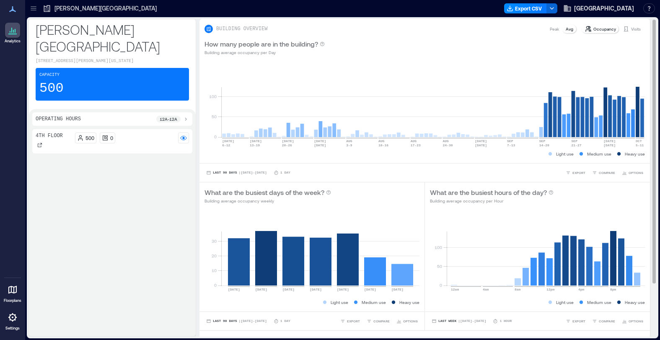
click at [555, 29] on p "Peak" at bounding box center [554, 29] width 9 height 7
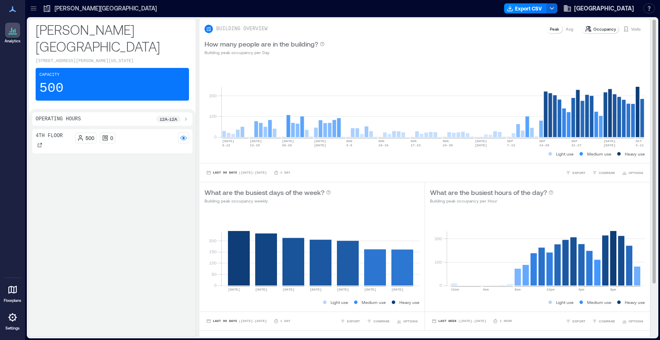
click at [567, 31] on p "Avg" at bounding box center [569, 29] width 8 height 7
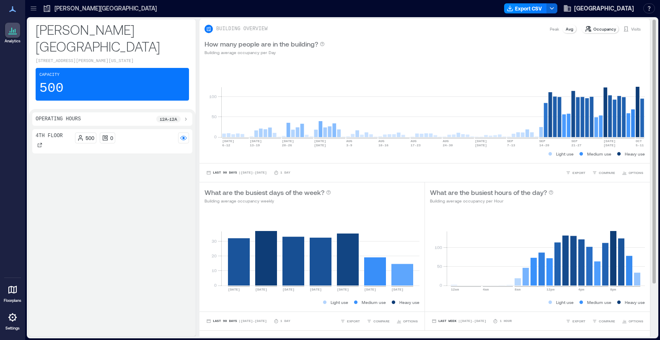
click at [554, 30] on p "Peak" at bounding box center [554, 29] width 9 height 7
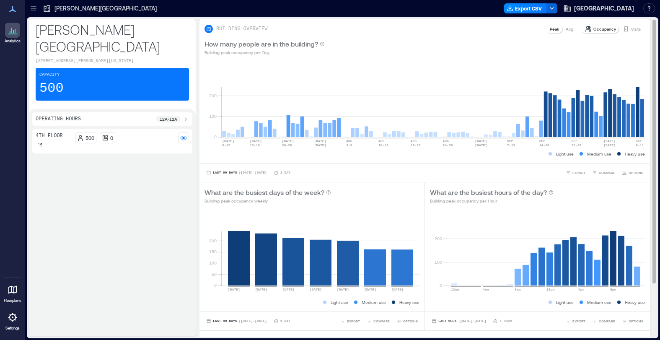
click at [573, 29] on p "Avg" at bounding box center [569, 29] width 8 height 7
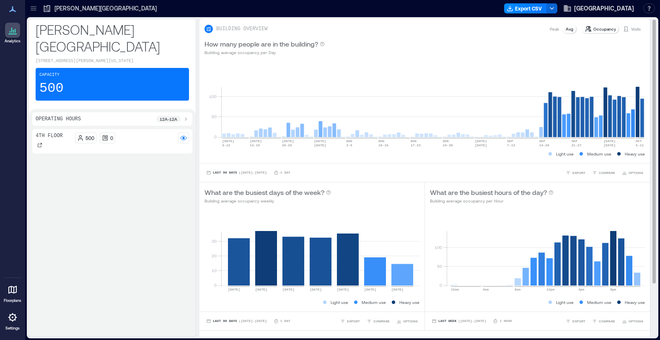
click at [552, 27] on p "Peak" at bounding box center [554, 29] width 9 height 7
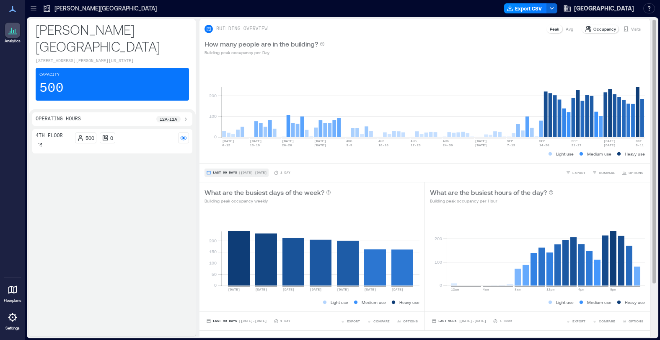
click at [232, 168] on button "Last 90 Days | [DATE] - [DATE]" at bounding box center [236, 172] width 64 height 8
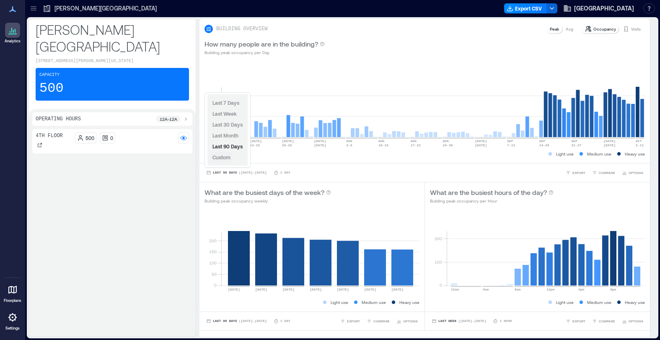
click at [227, 158] on span "Custom" at bounding box center [221, 157] width 18 height 6
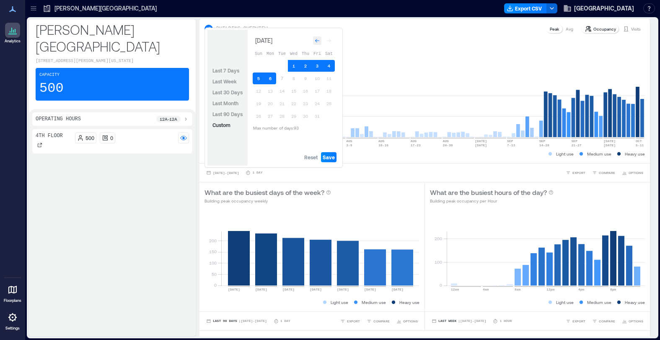
click at [313, 41] on div "Go to previous month" at bounding box center [317, 40] width 8 height 8
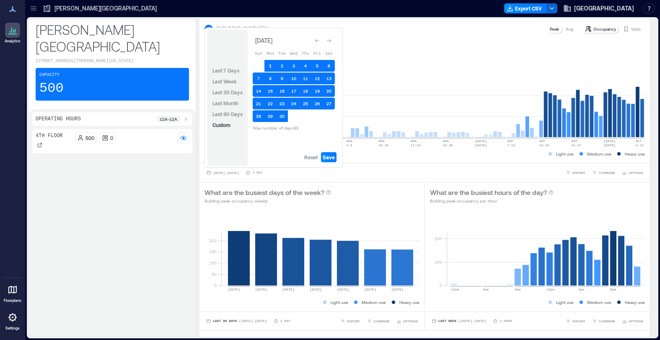
click at [266, 66] on button "1" at bounding box center [270, 66] width 12 height 12
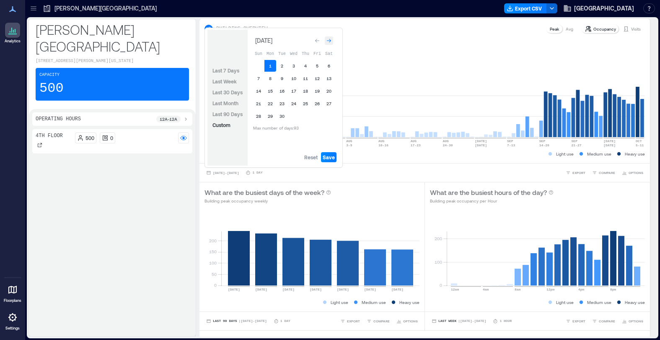
click at [330, 42] on icon "Go to next month" at bounding box center [328, 40] width 5 height 5
click at [258, 78] on button "5" at bounding box center [259, 78] width 12 height 12
click at [328, 157] on span "Save" at bounding box center [329, 157] width 12 height 7
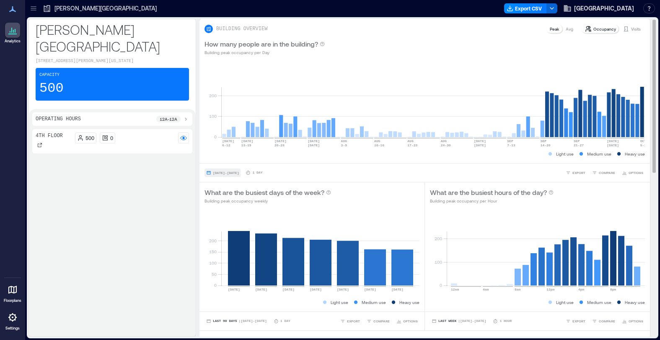
click at [239, 171] on span "Jul 9, 2025 - Oct 5, 2025" at bounding box center [226, 173] width 26 height 4
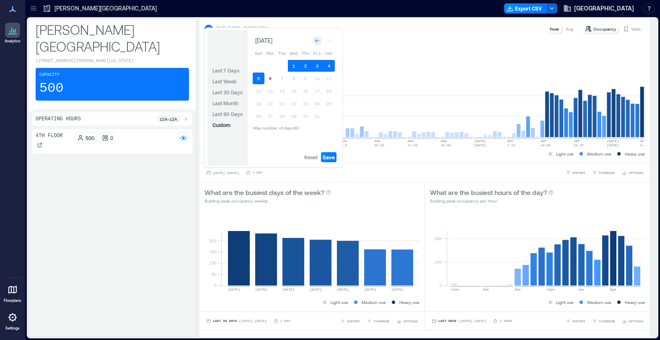
click at [315, 44] on div "Go to previous month" at bounding box center [317, 40] width 8 height 8
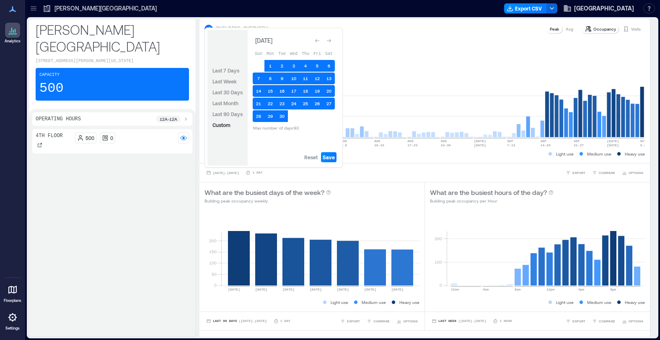
click at [315, 44] on div "Go to previous month" at bounding box center [317, 40] width 8 height 8
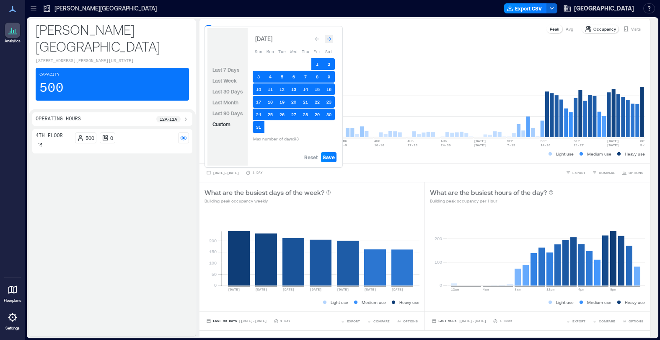
click at [328, 41] on icon "Go to next month" at bounding box center [328, 38] width 5 height 5
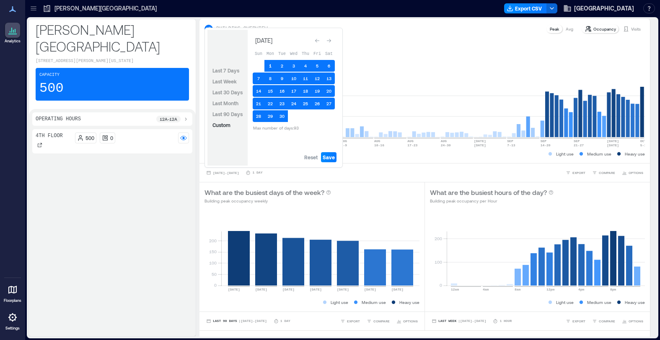
click at [270, 66] on button "1" at bounding box center [270, 66] width 12 height 12
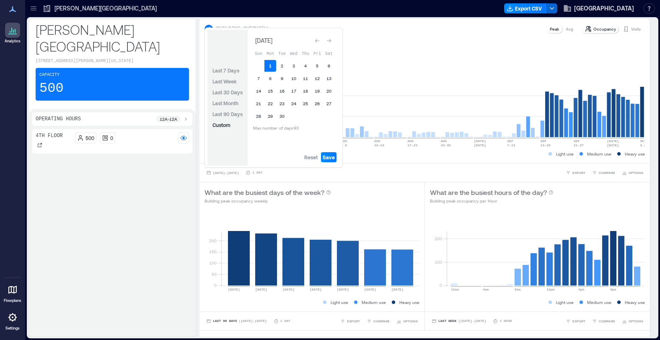
click at [270, 66] on button "1" at bounding box center [270, 66] width 12 height 12
click at [330, 41] on icon "Go to next month" at bounding box center [329, 41] width 4 height 4
click at [256, 79] on button "5" at bounding box center [259, 78] width 12 height 12
click at [328, 157] on span "Save" at bounding box center [329, 157] width 12 height 7
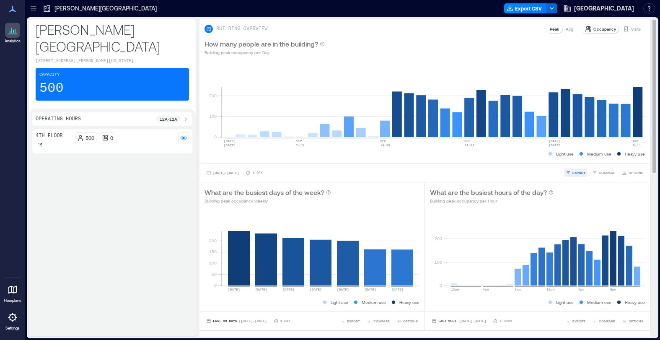
click at [576, 171] on span "EXPORT" at bounding box center [578, 172] width 13 height 5
click at [578, 150] on span "IMAGE" at bounding box center [581, 150] width 11 height 5
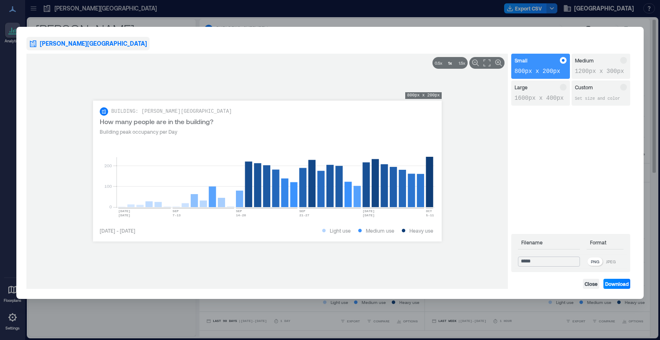
click at [553, 262] on input "*****" at bounding box center [549, 261] width 62 height 10
type input "*********"
click at [619, 284] on span "Download" at bounding box center [616, 283] width 23 height 7
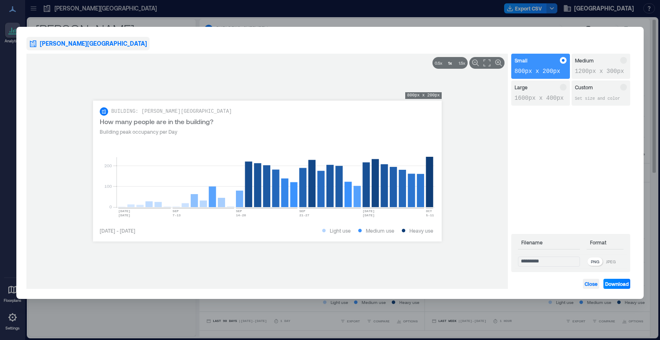
click at [590, 281] on span "Close" at bounding box center [590, 283] width 13 height 7
click at [590, 281] on div "Close Download" at bounding box center [570, 284] width 119 height 10
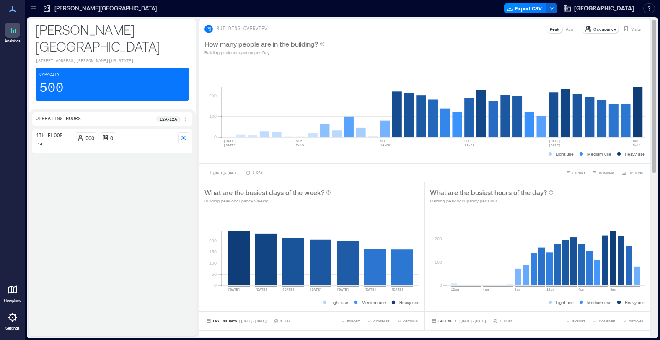
click at [636, 32] on div "Visits" at bounding box center [631, 29] width 25 height 8
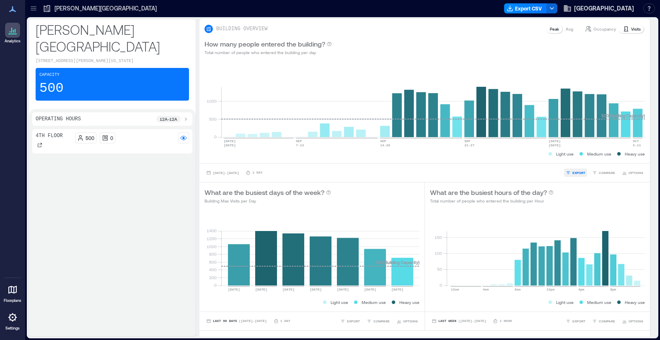
click at [581, 175] on button "EXPORT" at bounding box center [575, 172] width 23 height 8
click at [578, 150] on span "IMAGE" at bounding box center [581, 150] width 11 height 5
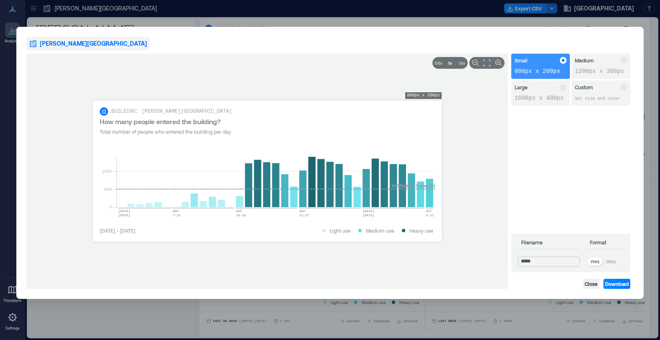
click at [544, 262] on input "*****" at bounding box center [549, 261] width 62 height 10
type input "**********"
click at [617, 286] on span "Download" at bounding box center [616, 283] width 23 height 7
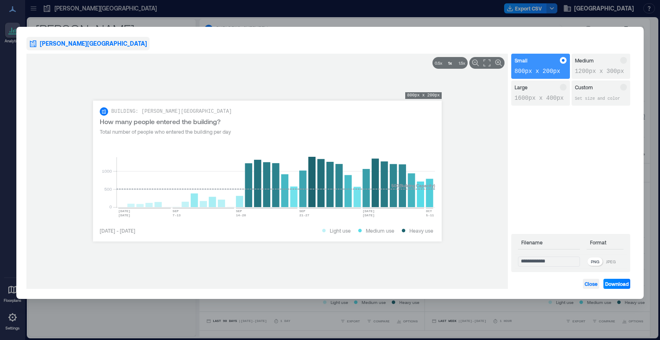
click at [591, 284] on span "Close" at bounding box center [590, 283] width 13 height 7
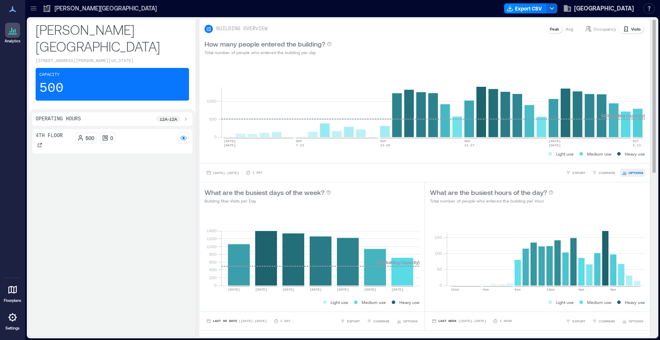
drag, startPoint x: 603, startPoint y: 171, endPoint x: 628, endPoint y: 168, distance: 25.3
click at [628, 168] on div "EXPORT COMPARE OPTIONS" at bounding box center [604, 172] width 81 height 8
click at [628, 168] on button "OPTIONS" at bounding box center [632, 172] width 25 height 8
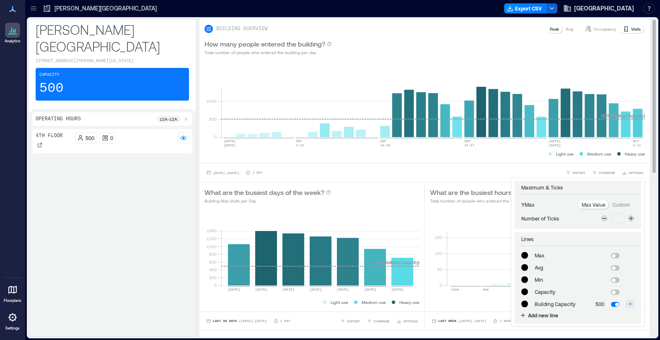
click at [629, 304] on icon "button" at bounding box center [629, 303] width 5 height 5
type input "*******"
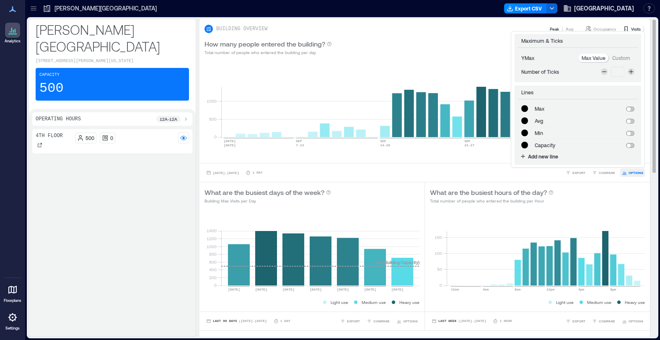
click at [632, 169] on button "OPTIONS" at bounding box center [632, 172] width 25 height 8
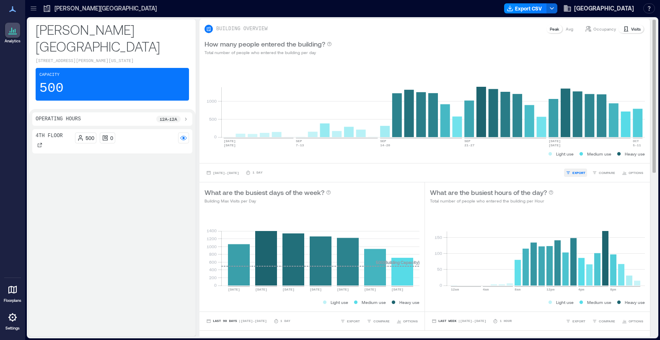
click at [582, 173] on span "EXPORT" at bounding box center [578, 172] width 13 height 5
click at [579, 151] on span "IMAGE" at bounding box center [581, 150] width 11 height 5
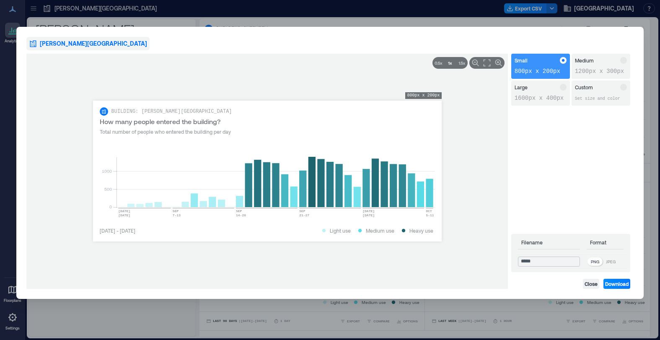
click at [559, 262] on input "*****" at bounding box center [549, 261] width 62 height 10
type input "*"
type input "**********"
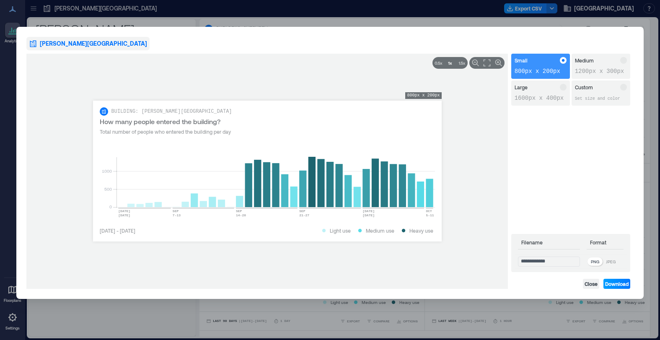
click at [620, 284] on span "Download" at bounding box center [616, 283] width 23 height 7
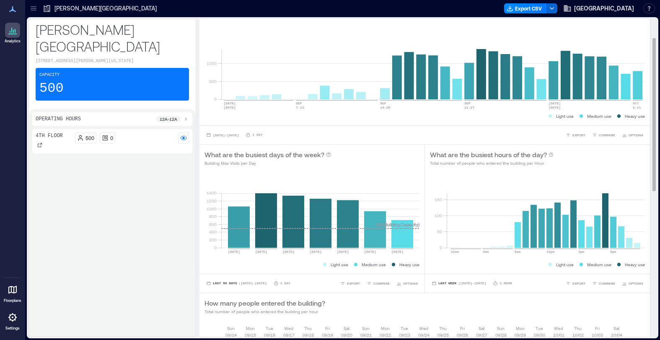
scroll to position [38, 0]
click at [526, 247] on rect at bounding box center [546, 211] width 198 height 71
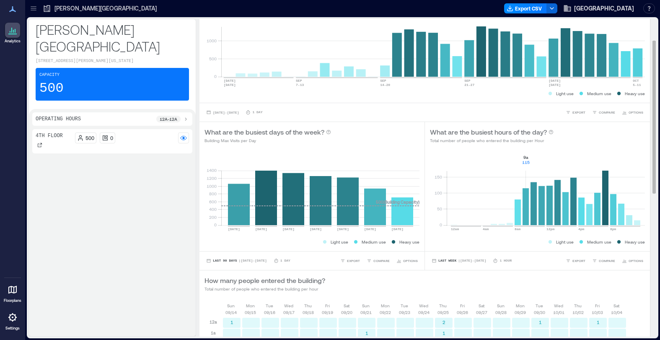
scroll to position [0, 0]
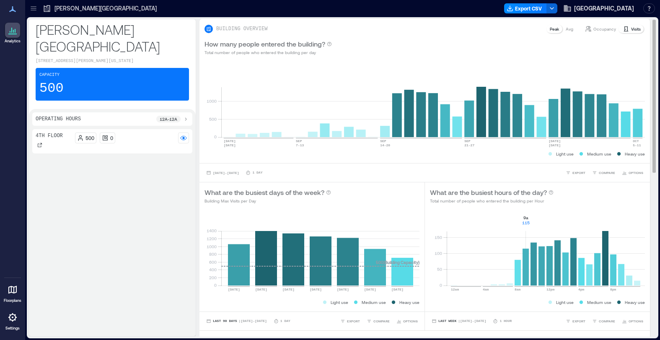
click at [565, 32] on p "Avg" at bounding box center [569, 29] width 8 height 7
click at [599, 30] on p "Occupancy" at bounding box center [604, 29] width 23 height 7
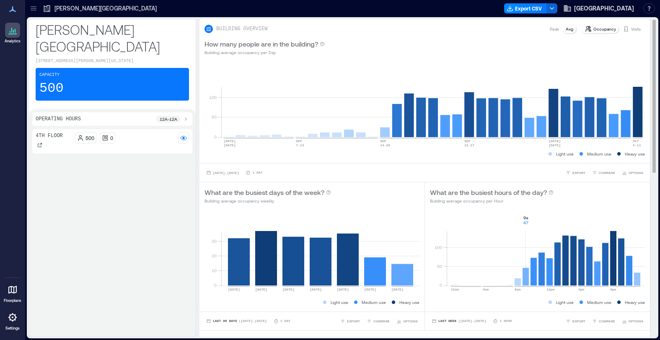
click at [576, 31] on div "Avg" at bounding box center [569, 29] width 14 height 8
click at [546, 31] on div "Peak Avg" at bounding box center [561, 29] width 32 height 10
click at [553, 31] on p "Peak" at bounding box center [554, 29] width 9 height 7
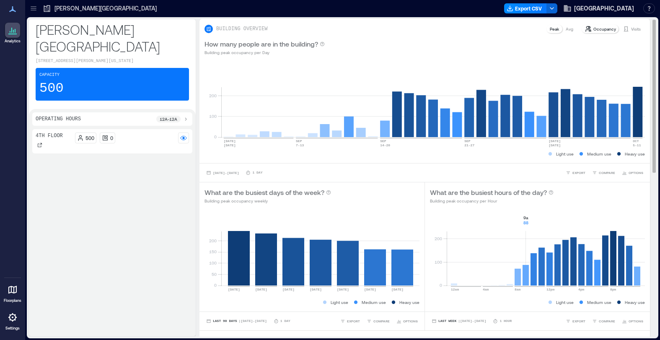
click at [635, 26] on p "Visits" at bounding box center [636, 29] width 10 height 7
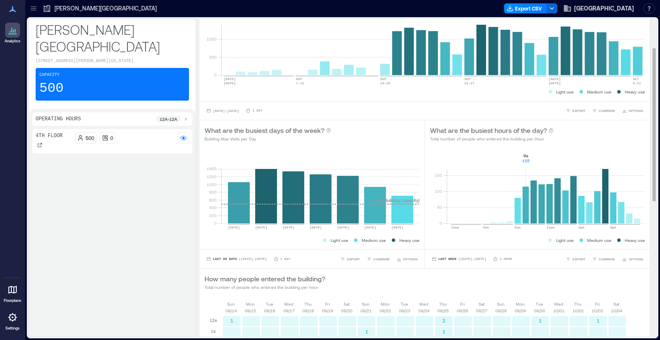
scroll to position [63, 0]
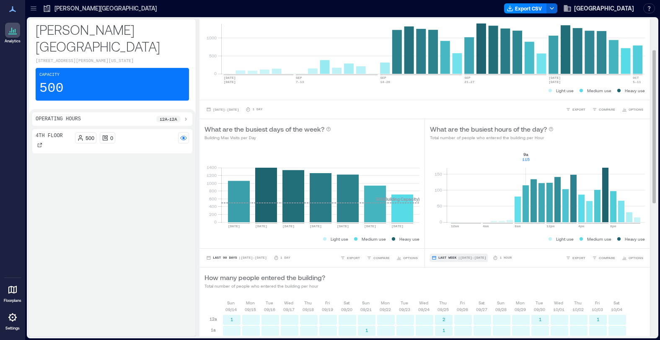
click at [457, 258] on button "Last Week | Sep 28 - Oct 4" at bounding box center [459, 257] width 58 height 8
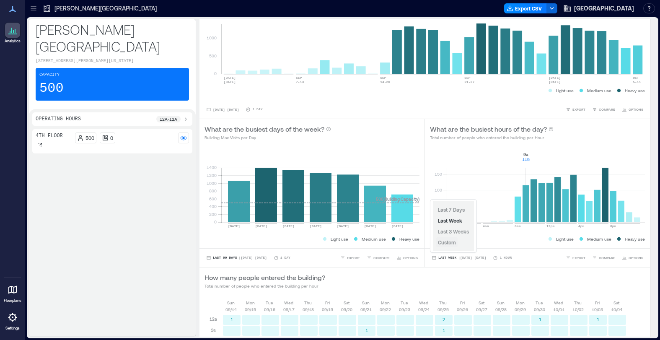
click at [450, 244] on span "Custom" at bounding box center [447, 242] width 18 height 6
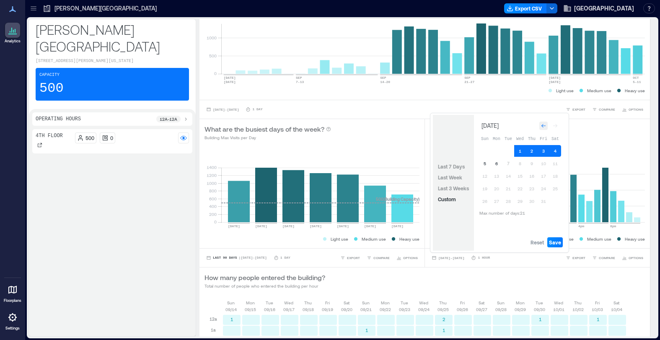
click at [541, 126] on icon "Go to previous month" at bounding box center [543, 125] width 5 height 5
click at [544, 124] on icon "Go to previous month" at bounding box center [543, 125] width 5 height 5
click at [555, 121] on icon "Go to next month" at bounding box center [555, 123] width 5 height 5
click at [448, 204] on button "Custom" at bounding box center [446, 199] width 21 height 10
click at [483, 205] on button "28" at bounding box center [485, 201] width 12 height 12
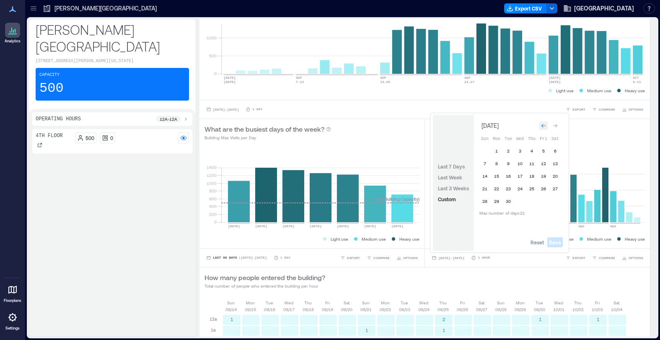
click at [543, 126] on icon "Go to previous month" at bounding box center [543, 126] width 4 height 4
click at [556, 125] on icon "Go to next month" at bounding box center [555, 123] width 5 height 5
click at [498, 152] on button "1" at bounding box center [497, 151] width 12 height 12
click at [497, 178] on button "15" at bounding box center [497, 176] width 12 height 12
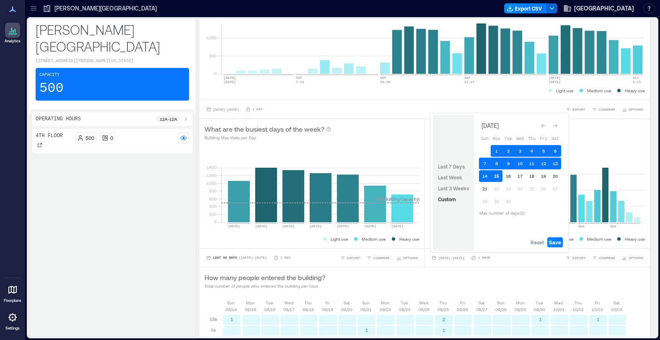
click at [498, 176] on button "15" at bounding box center [497, 176] width 12 height 12
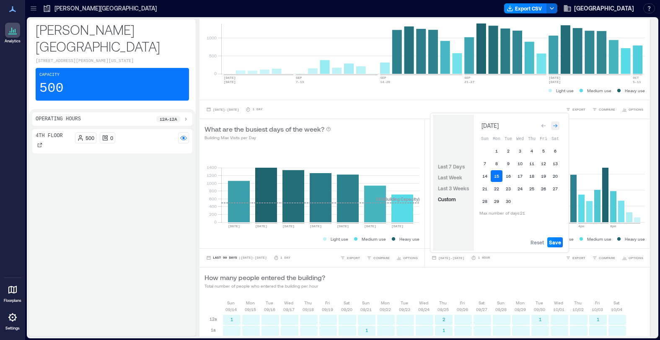
click at [558, 125] on icon "Go to next month" at bounding box center [555, 125] width 5 height 5
click at [485, 166] on button "5" at bounding box center [485, 163] width 12 height 12
click at [556, 240] on span "Save" at bounding box center [555, 242] width 12 height 7
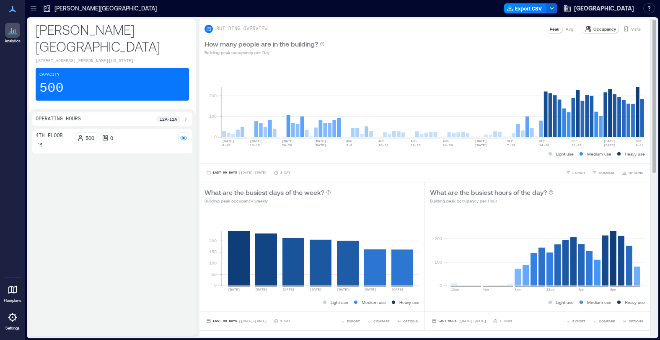
click at [631, 28] on p "Visits" at bounding box center [636, 29] width 10 height 7
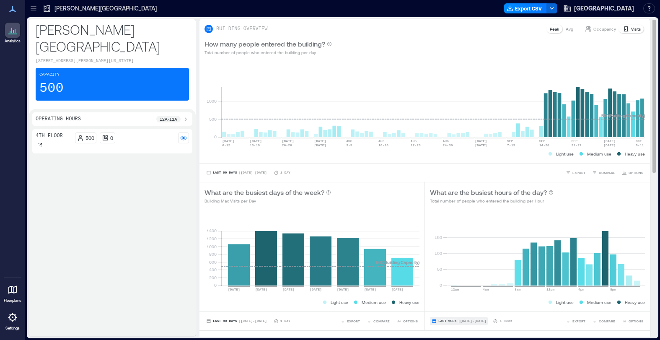
click at [474, 321] on span "| [DATE] - [DATE]" at bounding box center [472, 321] width 28 height 0
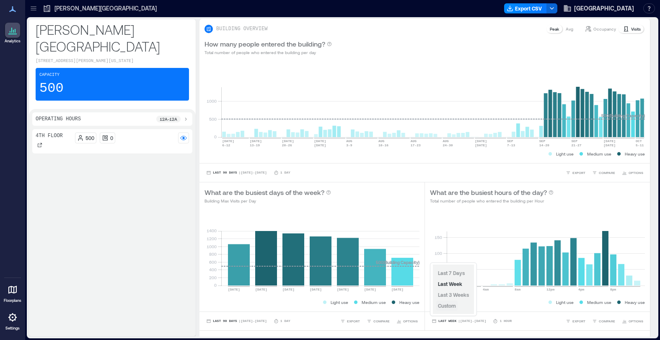
click at [451, 304] on span "Custom" at bounding box center [447, 305] width 18 height 6
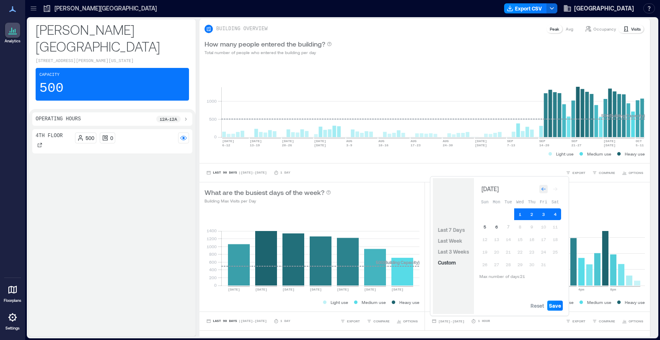
click at [542, 187] on icon "Go to previous month" at bounding box center [543, 188] width 5 height 5
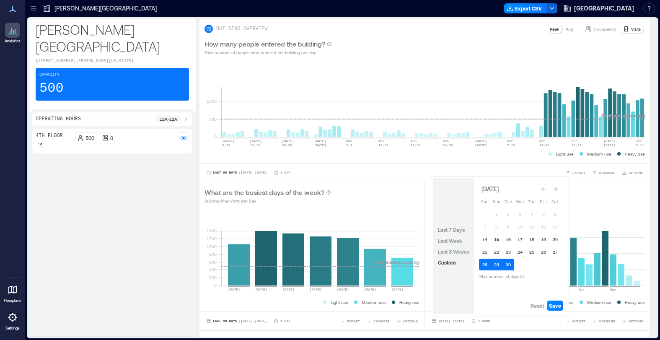
click at [497, 237] on button "15" at bounding box center [497, 239] width 12 height 12
click at [497, 240] on button "15" at bounding box center [497, 239] width 12 height 12
click at [555, 188] on icon "Go to next month" at bounding box center [555, 188] width 5 height 5
click at [485, 227] on button "5" at bounding box center [485, 227] width 12 height 12
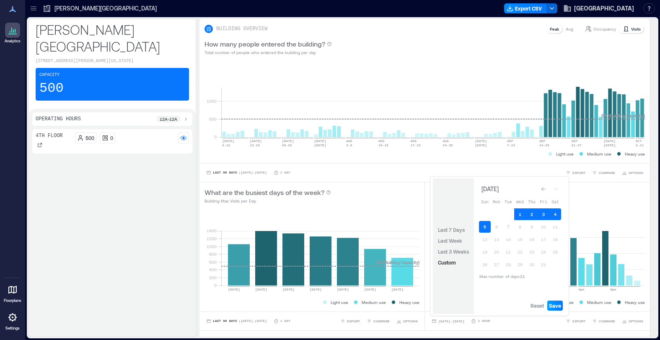
click at [555, 307] on span "Save" at bounding box center [555, 305] width 12 height 7
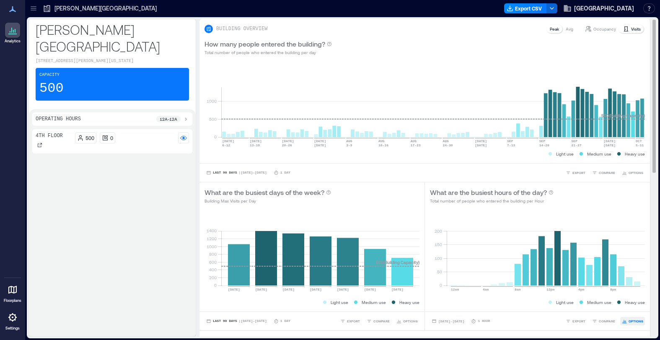
click at [636, 323] on span "OPTIONS" at bounding box center [635, 320] width 15 height 5
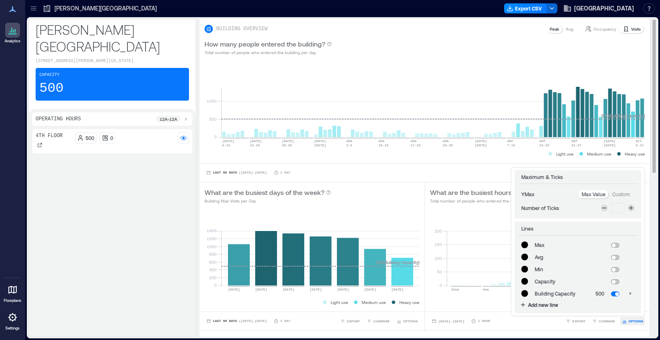
click at [626, 322] on icon "button" at bounding box center [624, 320] width 5 height 5
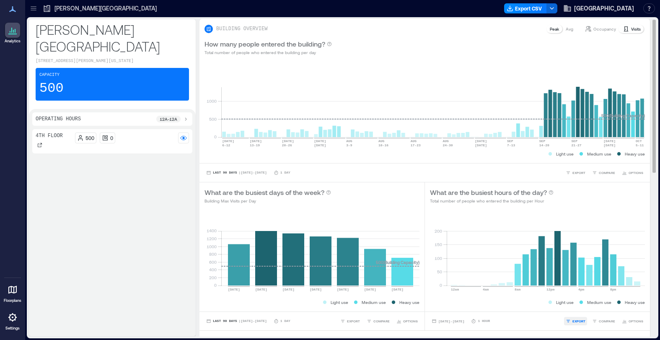
click at [582, 324] on button "EXPORT" at bounding box center [575, 321] width 23 height 8
click at [578, 298] on span "IMAGE" at bounding box center [581, 298] width 11 height 5
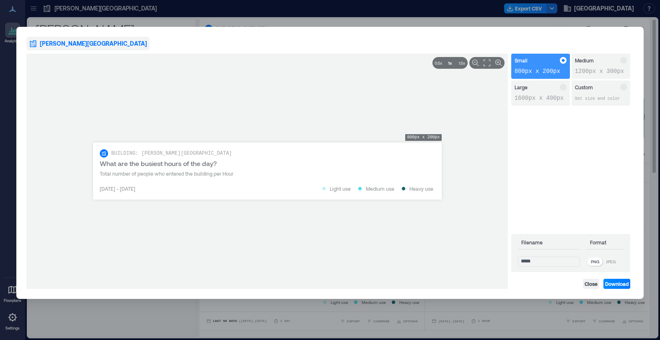
click at [539, 97] on p "1600px x 400px" at bounding box center [540, 98] width 52 height 8
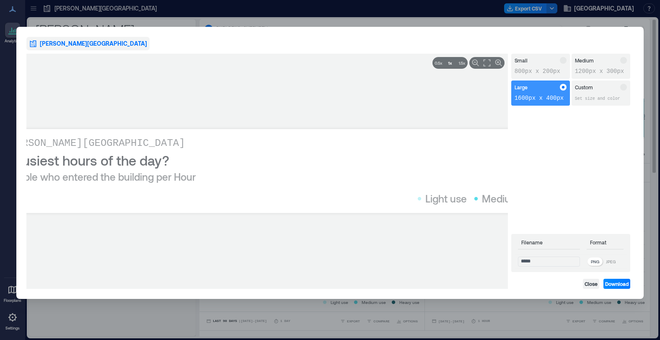
click at [602, 93] on div "Custom Set size and color" at bounding box center [600, 92] width 59 height 25
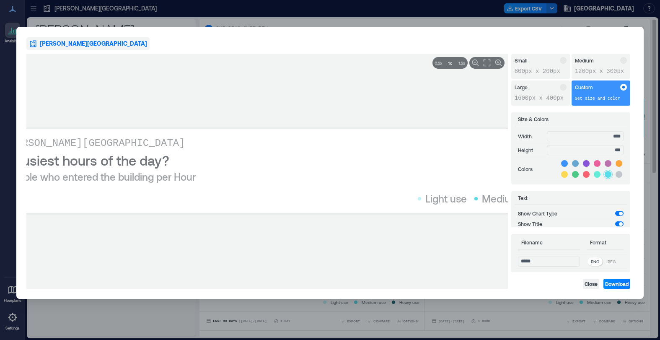
click at [602, 64] on div "Medium 1200px x 300px" at bounding box center [600, 66] width 59 height 25
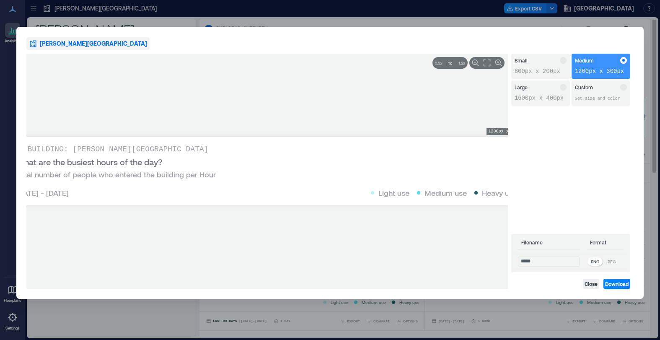
click at [546, 64] on div "Small 800px x 200px" at bounding box center [540, 66] width 59 height 25
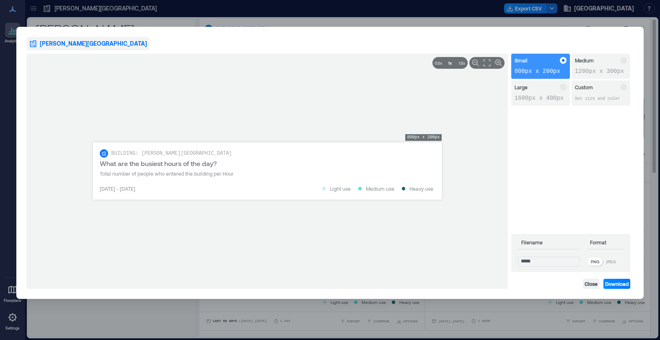
click at [592, 88] on p "Custom" at bounding box center [584, 87] width 18 height 7
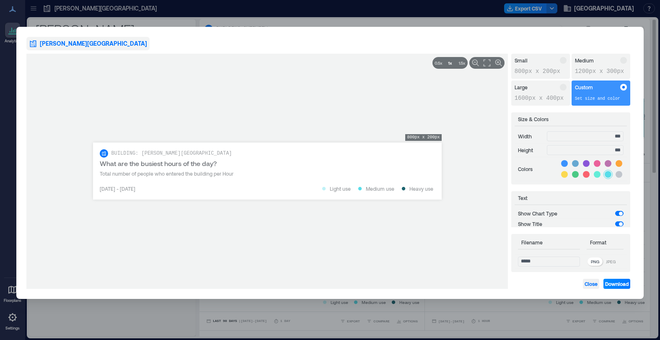
click at [591, 283] on span "Close" at bounding box center [590, 283] width 13 height 7
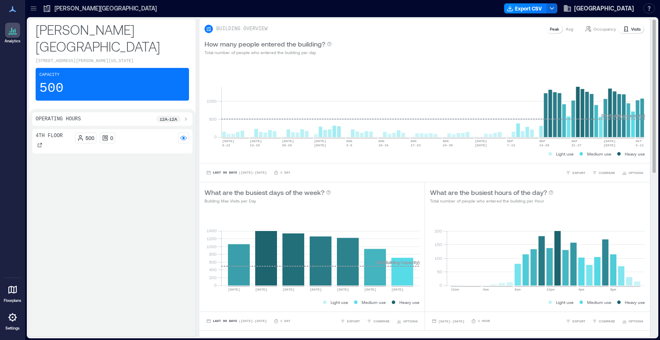
click at [599, 31] on p "Occupancy" at bounding box center [604, 29] width 23 height 7
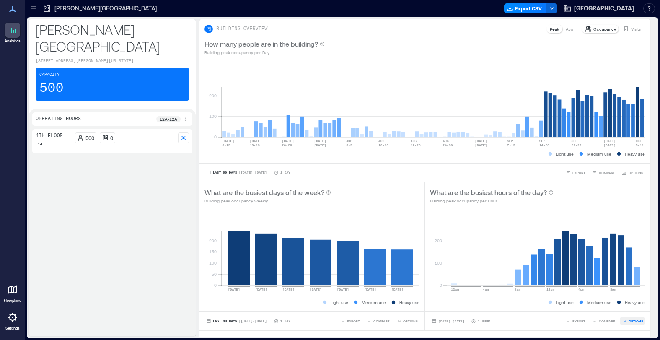
click at [632, 321] on span "OPTIONS" at bounding box center [635, 320] width 15 height 5
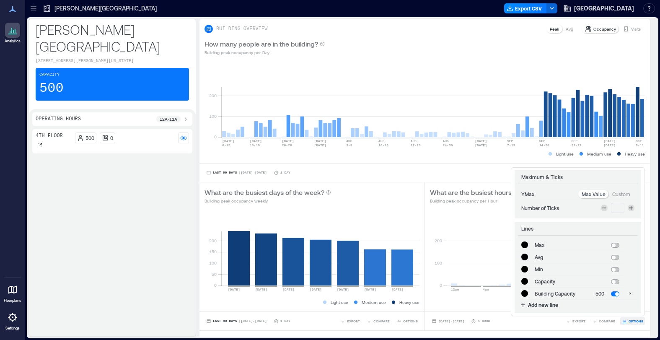
click at [635, 320] on span "OPTIONS" at bounding box center [635, 320] width 15 height 5
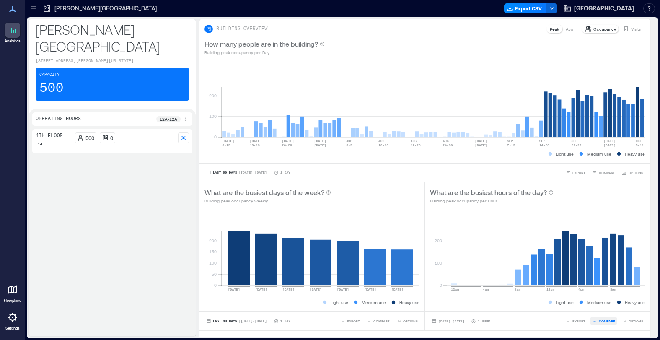
type input "*******"
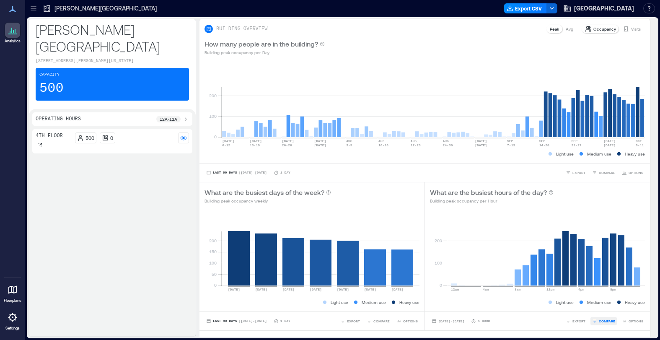
type input "*******"
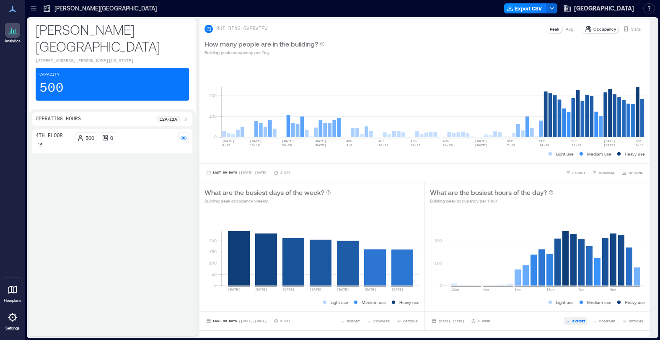
click at [581, 323] on button "EXPORT" at bounding box center [575, 321] width 23 height 8
click at [579, 308] on span "CSV" at bounding box center [581, 308] width 7 height 5
click at [581, 299] on span "IMAGE" at bounding box center [581, 298] width 11 height 5
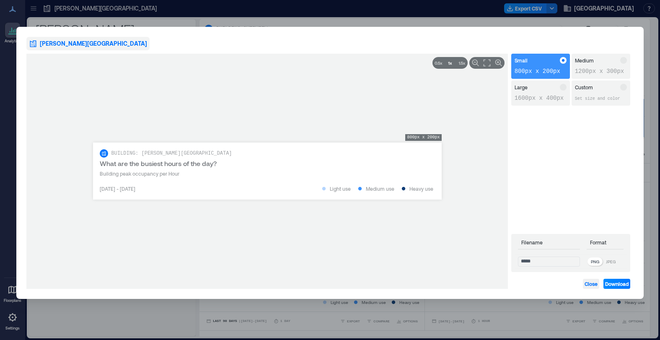
click at [592, 286] on span "Close" at bounding box center [590, 283] width 13 height 7
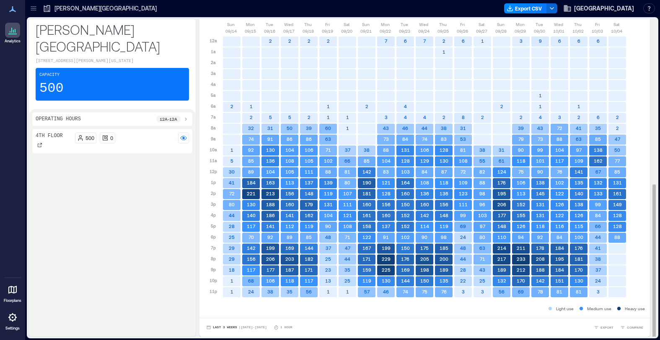
scroll to position [1, 0]
click at [607, 327] on span "EXPORT" at bounding box center [606, 327] width 13 height 5
click at [604, 303] on button "IMAGE" at bounding box center [606, 304] width 21 height 8
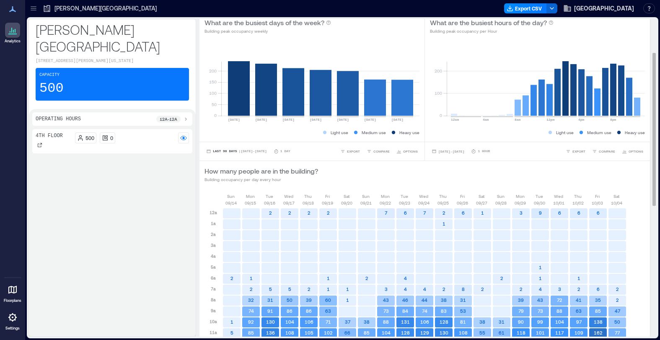
scroll to position [0, 0]
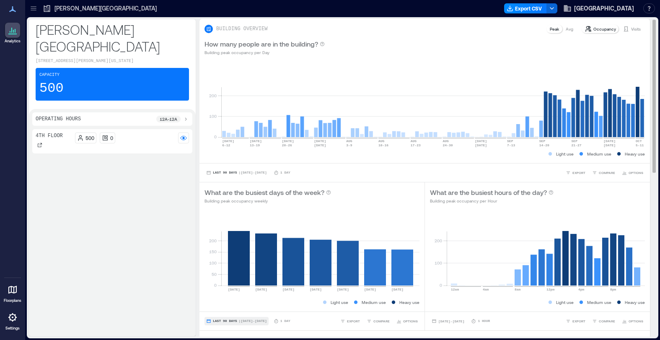
click at [245, 323] on button "Last 90 Days | [DATE] - [DATE]" at bounding box center [236, 321] width 64 height 8
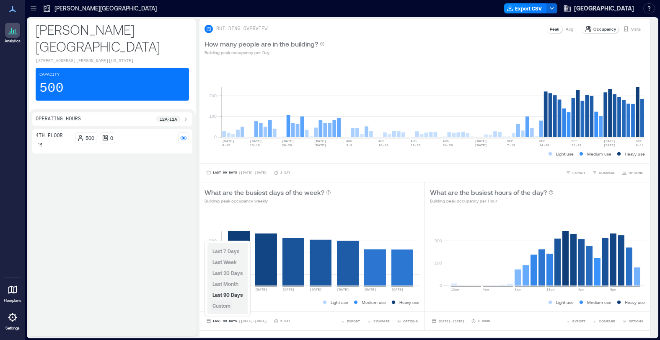
click at [228, 306] on span "Custom" at bounding box center [221, 305] width 18 height 6
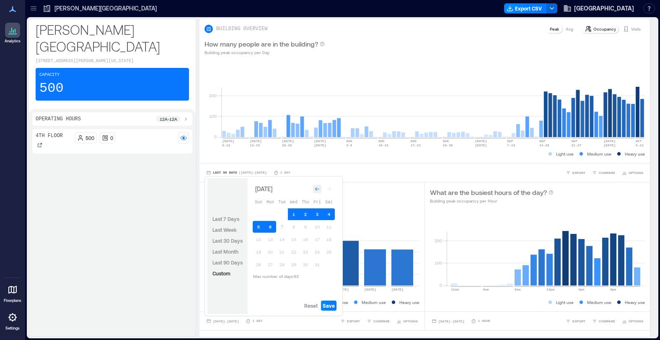
click at [317, 189] on icon "Go to previous month" at bounding box center [317, 188] width 5 height 5
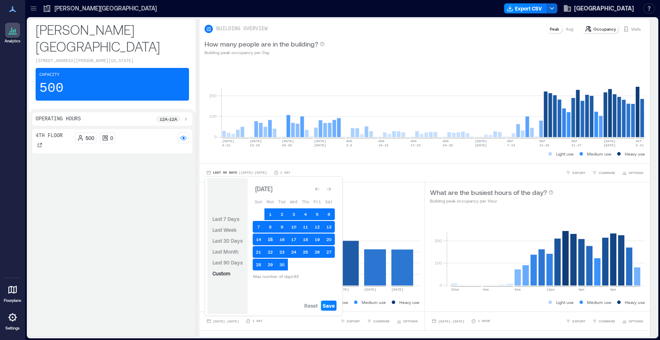
click at [269, 239] on button "15" at bounding box center [270, 239] width 12 height 12
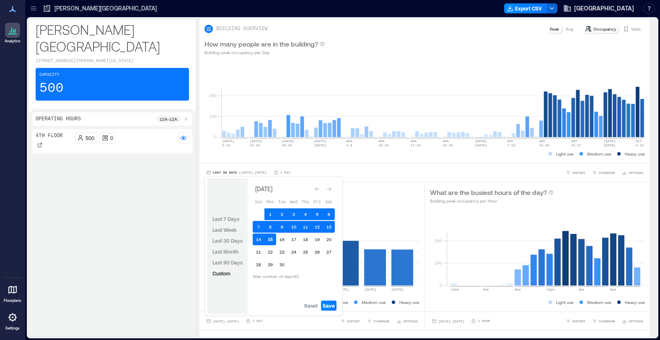
click at [269, 239] on button "15" at bounding box center [270, 239] width 12 height 12
click at [328, 188] on icon "Go to next month" at bounding box center [328, 188] width 5 height 5
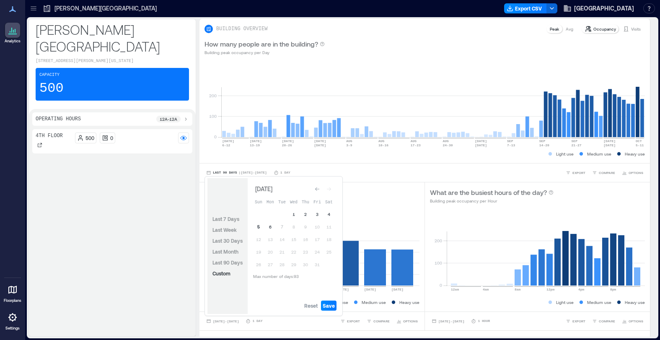
click at [260, 227] on button "5" at bounding box center [259, 227] width 12 height 12
click at [330, 305] on span "Save" at bounding box center [329, 305] width 12 height 7
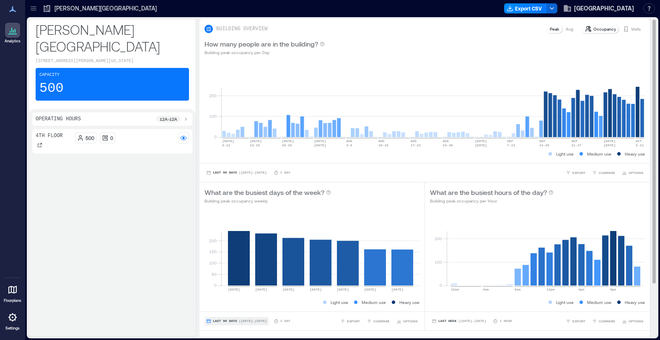
click at [230, 321] on span "Last 90 Days" at bounding box center [225, 321] width 24 height 0
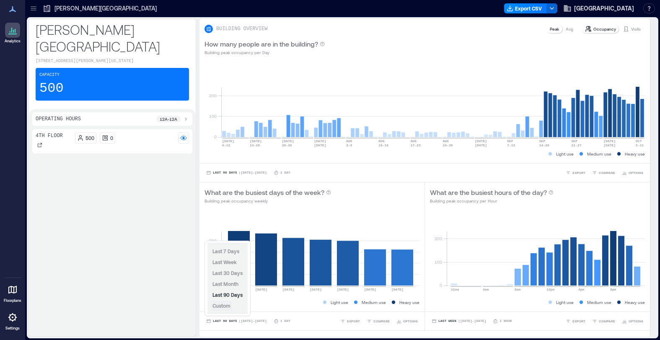
click at [227, 305] on span "Custom" at bounding box center [221, 305] width 18 height 6
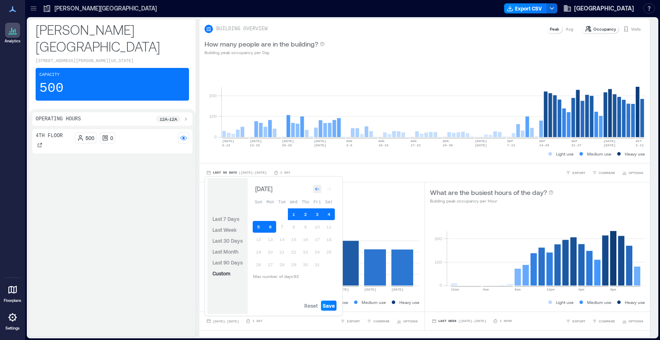
click at [315, 187] on icon "Go to previous month" at bounding box center [317, 188] width 5 height 5
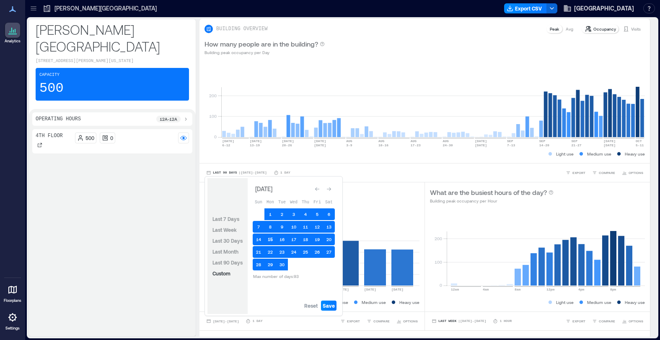
click at [269, 238] on button "15" at bounding box center [270, 239] width 12 height 12
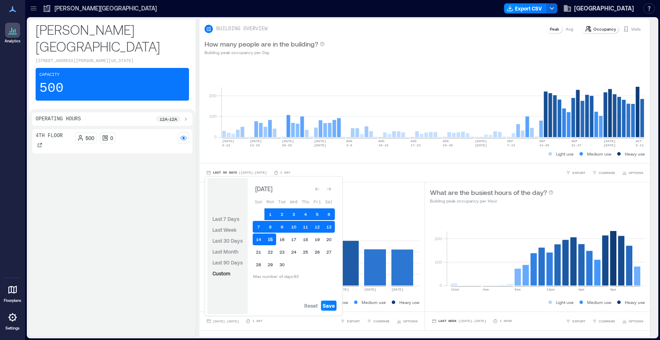
click at [271, 238] on button "15" at bounding box center [270, 239] width 12 height 12
click at [329, 191] on icon "Go to next month" at bounding box center [328, 188] width 5 height 5
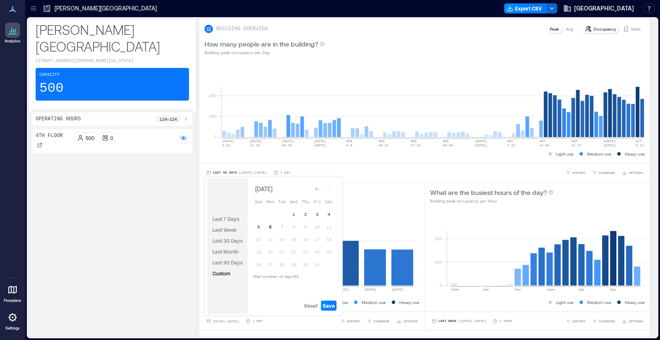
click at [273, 224] on button "6" at bounding box center [270, 227] width 12 height 12
click at [255, 228] on button "5" at bounding box center [259, 227] width 12 height 12
click at [328, 304] on span "Save" at bounding box center [329, 305] width 12 height 7
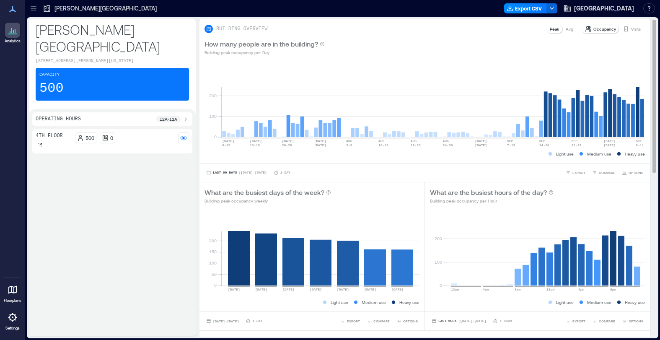
click at [571, 28] on p "Avg" at bounding box center [569, 29] width 8 height 7
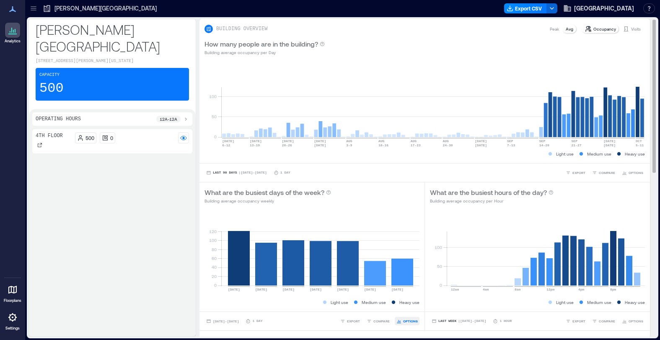
click at [413, 321] on span "OPTIONS" at bounding box center [410, 320] width 15 height 5
click at [354, 323] on button "EXPORT" at bounding box center [349, 321] width 23 height 8
click at [353, 298] on span "IMAGE" at bounding box center [356, 298] width 11 height 5
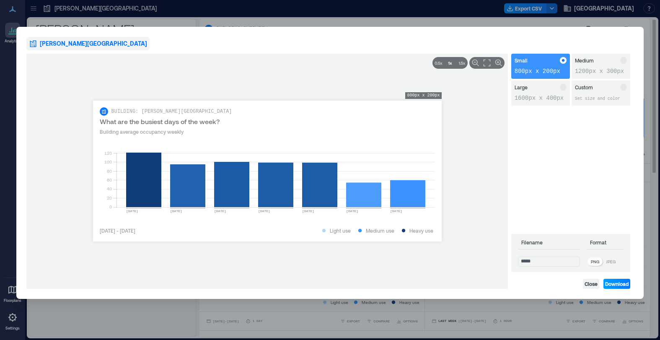
click at [616, 284] on span "Download" at bounding box center [616, 283] width 23 height 7
click at [589, 284] on span "Close" at bounding box center [590, 283] width 13 height 7
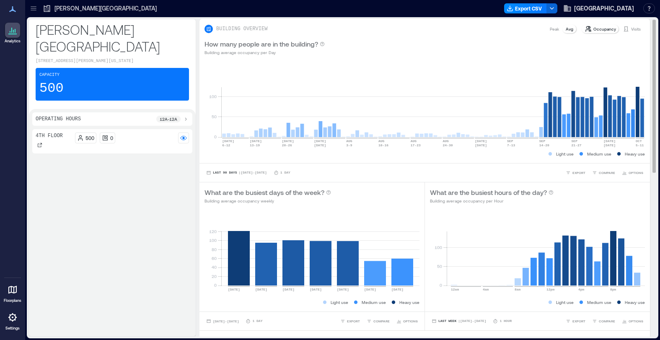
click at [633, 30] on p "Visits" at bounding box center [636, 29] width 10 height 7
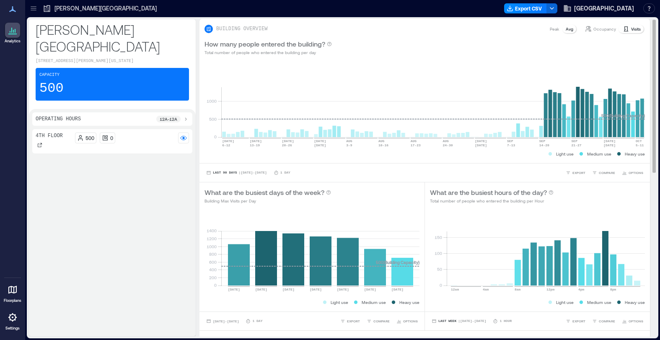
click at [599, 28] on p "Occupancy" at bounding box center [604, 29] width 23 height 7
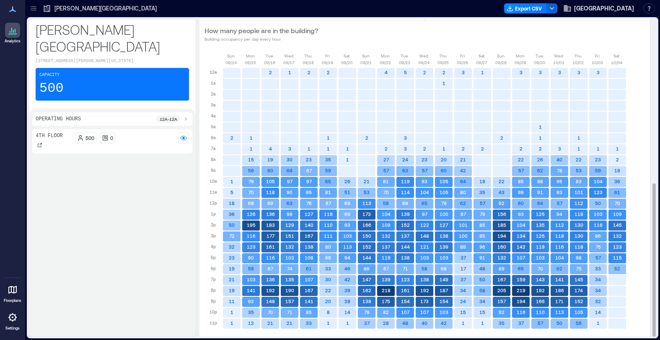
scroll to position [341, 0]
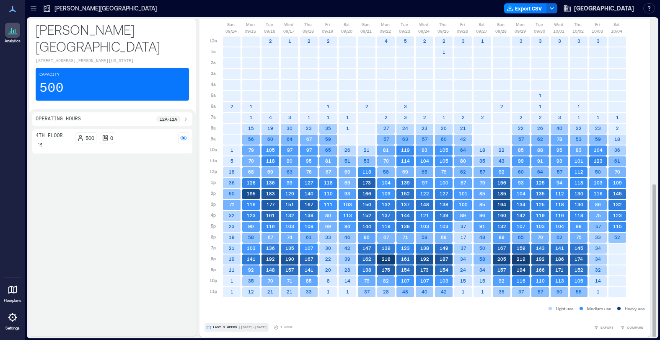
click at [258, 327] on span "| [DATE] - [DATE]" at bounding box center [253, 327] width 28 height 0
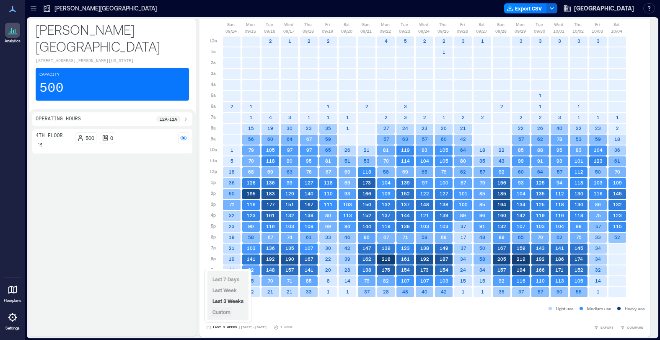
click at [229, 312] on span "Custom" at bounding box center [221, 312] width 18 height 6
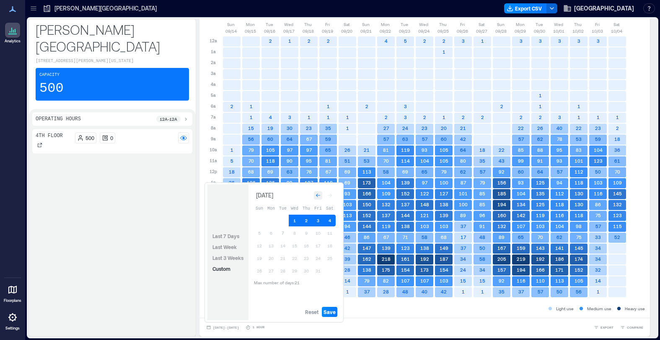
click at [316, 197] on icon "Go to previous month" at bounding box center [317, 195] width 5 height 5
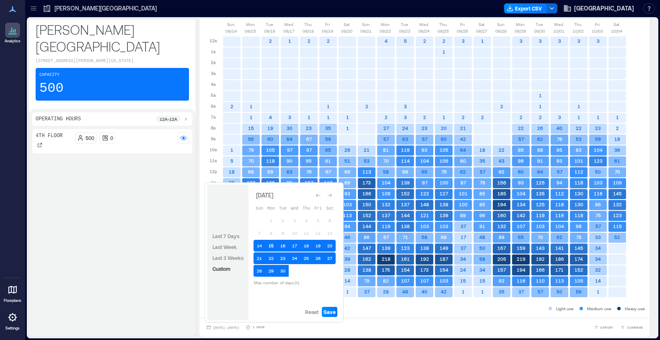
click at [271, 244] on button "15" at bounding box center [271, 246] width 12 height 12
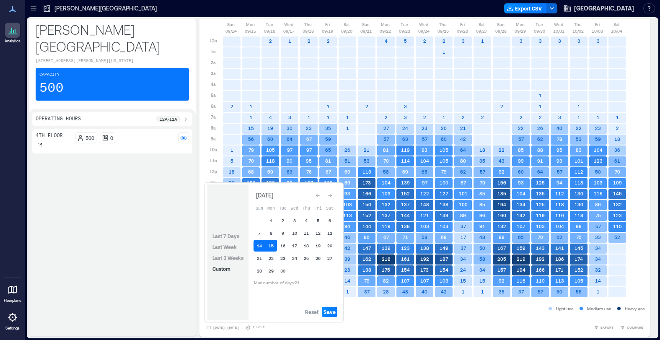
click at [274, 247] on button "15" at bounding box center [271, 246] width 12 height 12
click at [331, 195] on icon "Go to next month" at bounding box center [330, 196] width 4 height 4
click at [260, 233] on button "5" at bounding box center [259, 233] width 12 height 12
click at [330, 312] on span "Save" at bounding box center [329, 311] width 12 height 7
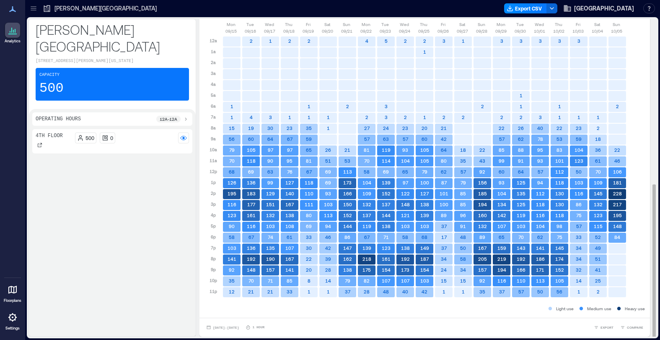
scroll to position [1, 0]
click at [239, 325] on span "[DATE] - [DATE]" at bounding box center [226, 327] width 26 height 5
click at [384, 321] on div "[DATE] - [DATE] 1 Hour EXPORT COMPARE" at bounding box center [424, 327] width 450 height 19
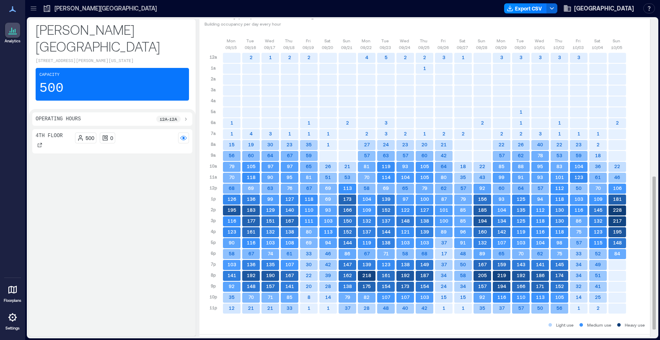
scroll to position [341, 0]
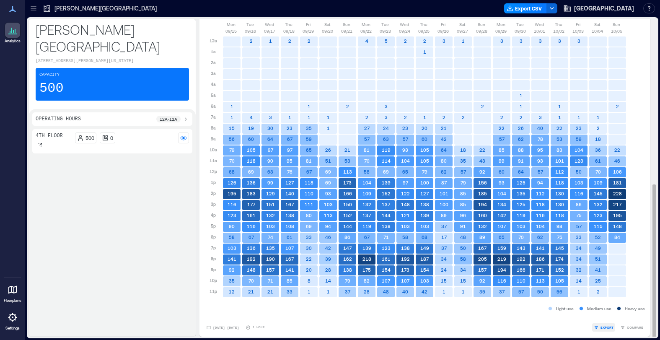
click at [601, 328] on span "EXPORT" at bounding box center [606, 327] width 13 height 5
click at [606, 306] on span "IMAGE" at bounding box center [609, 304] width 11 height 5
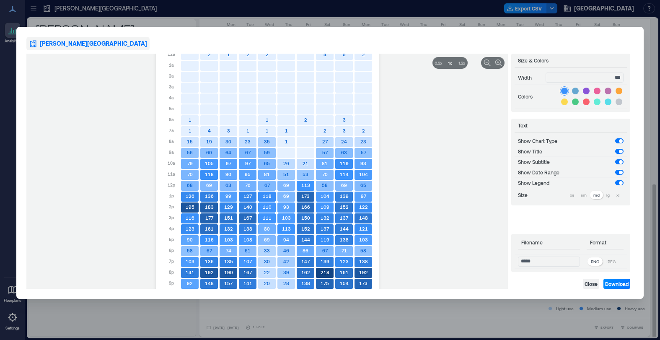
drag, startPoint x: 602, startPoint y: 79, endPoint x: 652, endPoint y: 78, distance: 50.3
click at [652, 79] on div "**********" at bounding box center [330, 170] width 660 height 340
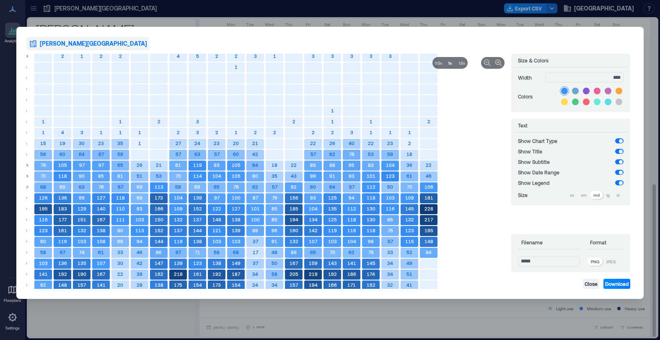
type input "****"
click at [585, 195] on p "sm" at bounding box center [584, 194] width 6 height 7
click at [573, 197] on p "xs" at bounding box center [572, 194] width 4 height 7
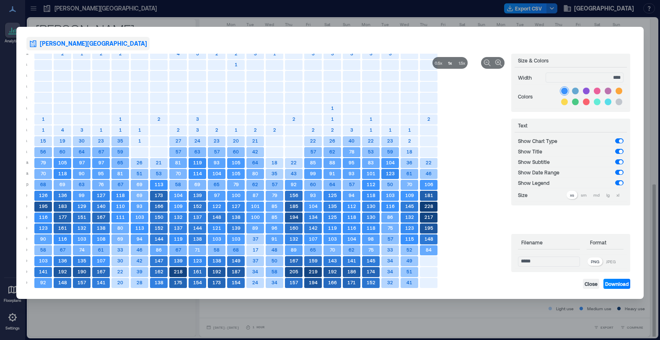
click at [595, 195] on p "md" at bounding box center [596, 194] width 6 height 7
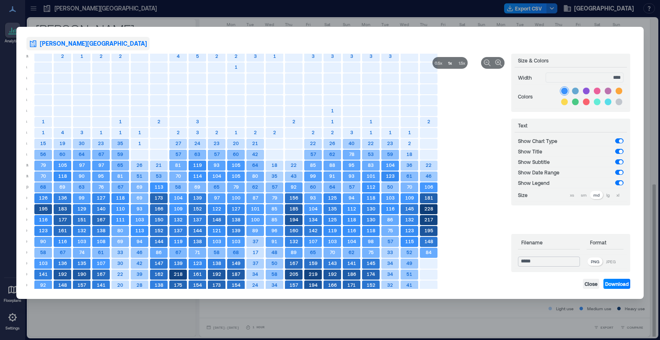
click at [554, 265] on input "*****" at bounding box center [549, 261] width 62 height 10
type input "******"
click at [619, 283] on span "Download" at bounding box center [616, 283] width 23 height 7
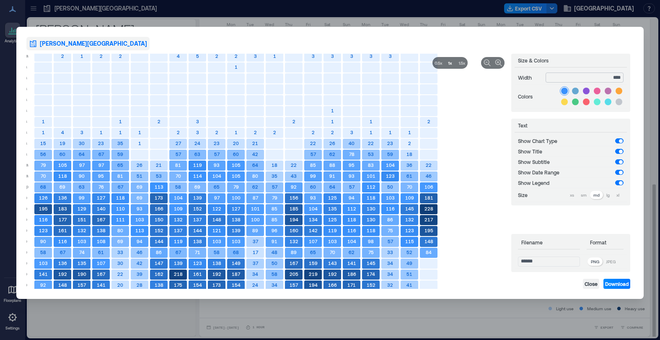
click at [617, 77] on input "****" at bounding box center [584, 77] width 78 height 10
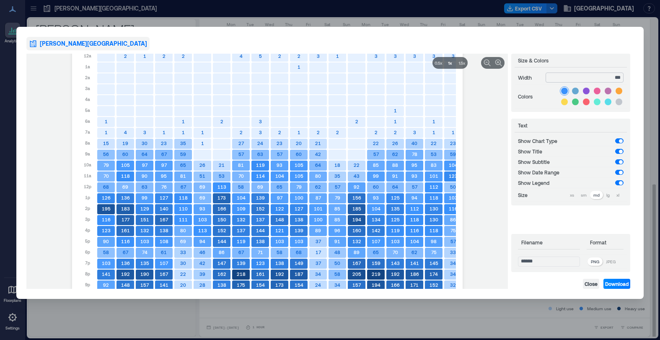
click at [608, 77] on input "***" at bounding box center [584, 77] width 78 height 10
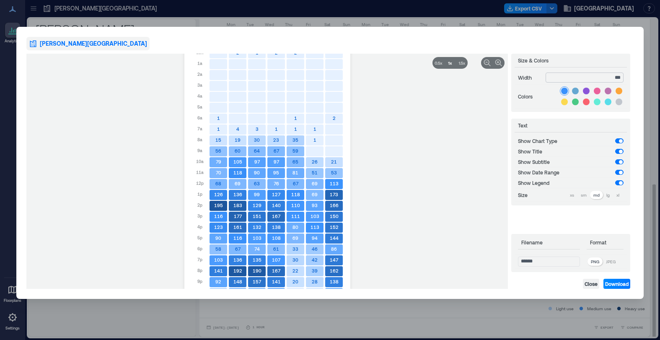
click at [612, 77] on input "***" at bounding box center [584, 77] width 78 height 10
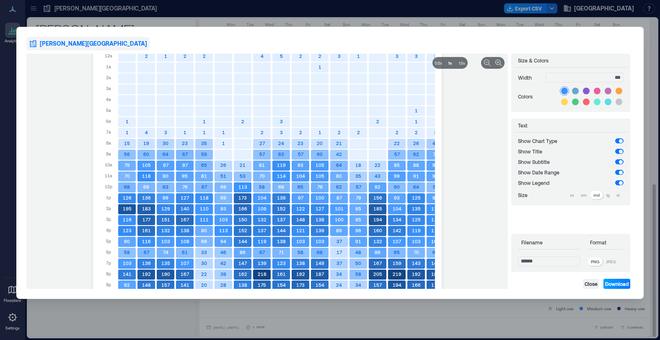
click at [617, 282] on span "Download" at bounding box center [616, 283] width 23 height 7
click at [617, 78] on input "***" at bounding box center [584, 77] width 78 height 10
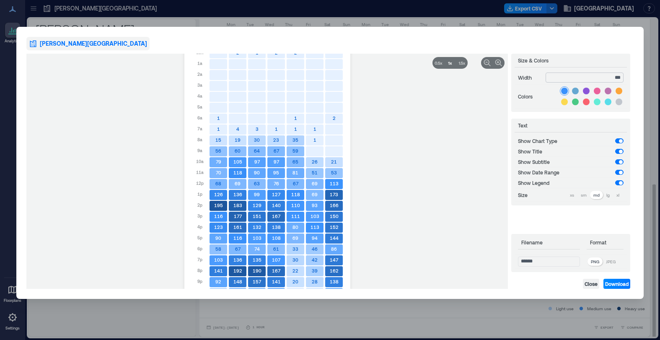
click at [604, 81] on input "***" at bounding box center [584, 77] width 78 height 10
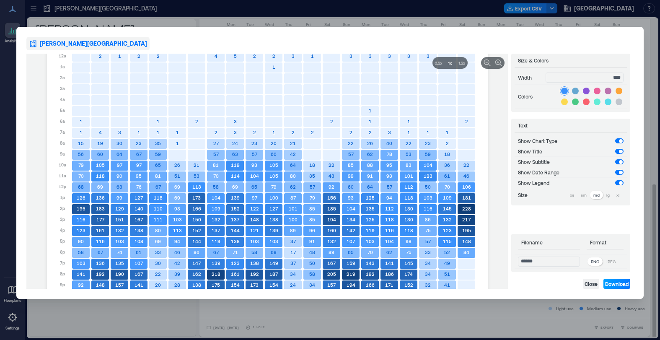
type input "****"
click at [620, 284] on span "Download" at bounding box center [616, 283] width 23 height 7
